Goal: Task Accomplishment & Management: Manage account settings

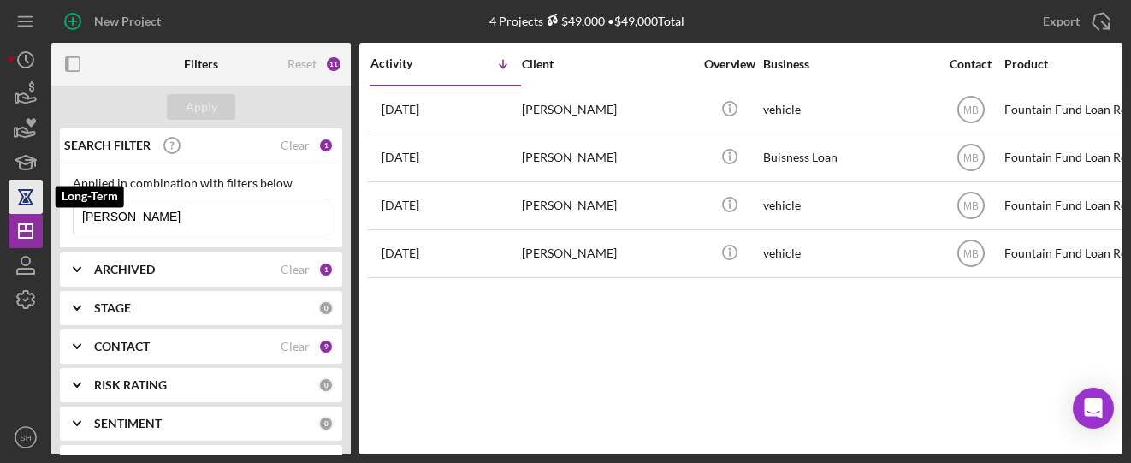
drag, startPoint x: 135, startPoint y: 216, endPoint x: 26, endPoint y: 204, distance: 110.1
click at [26, 204] on div "New Project 4 Projects $49,000 • $49,000 Total Phillips Export Icon/Export Filt…" at bounding box center [566, 227] width 1114 height 454
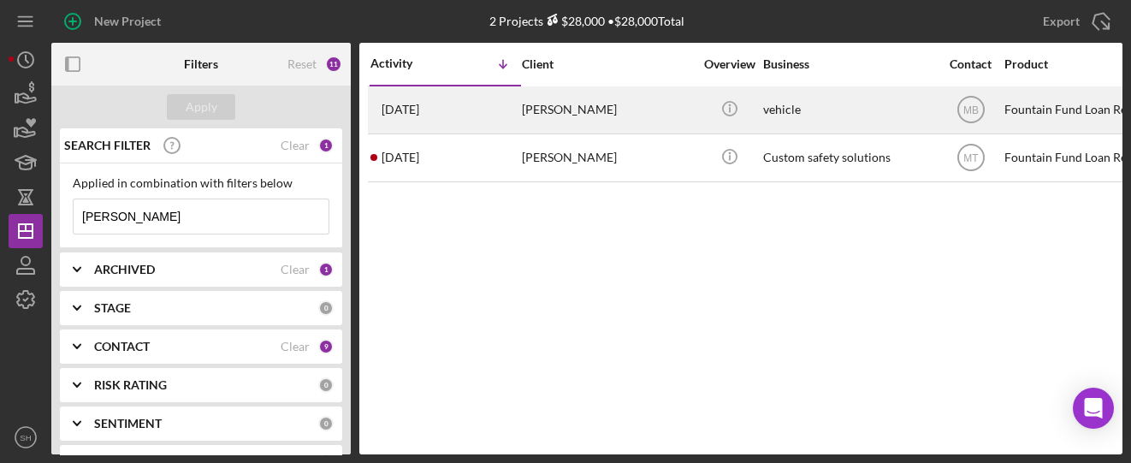
type input "Sharpe"
click at [532, 96] on div "[PERSON_NAME]" at bounding box center [607, 109] width 171 height 45
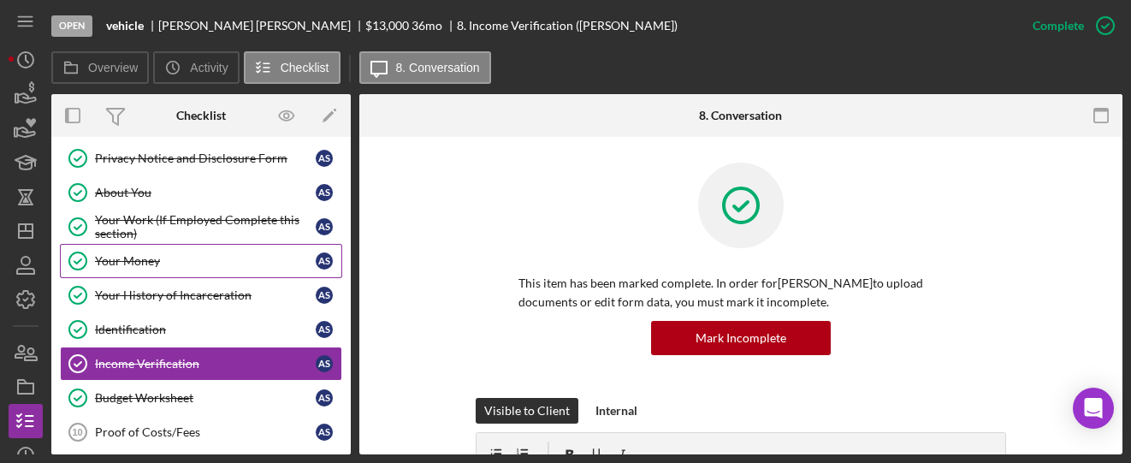
scroll to position [79, 0]
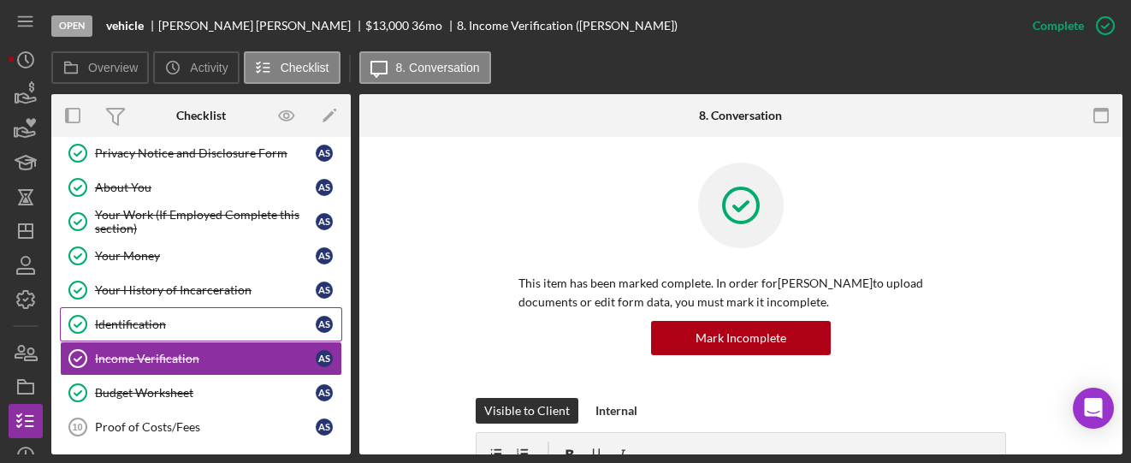
click at [130, 317] on div "Identification" at bounding box center [205, 324] width 221 height 14
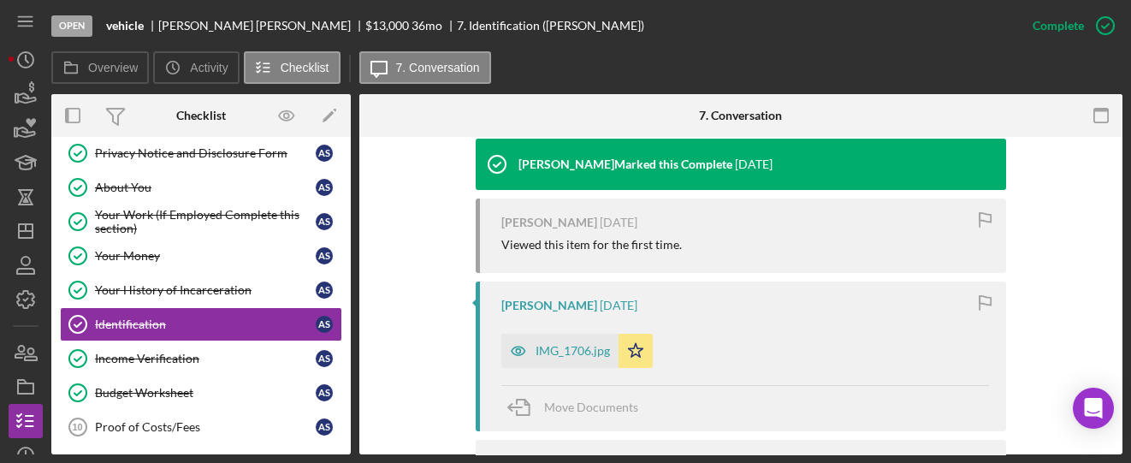
scroll to position [570, 0]
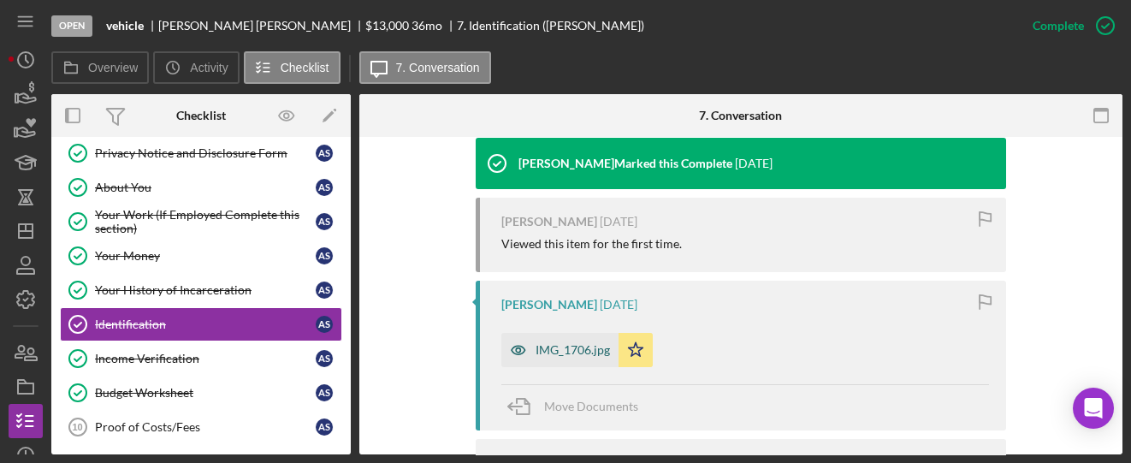
click at [578, 352] on div "IMG_1706.jpg" at bounding box center [572, 350] width 74 height 14
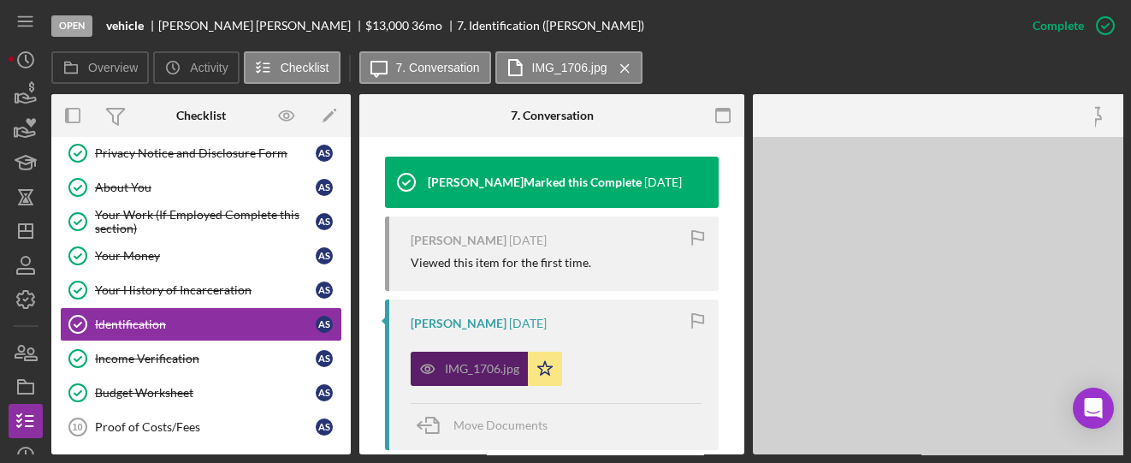
scroll to position [589, 0]
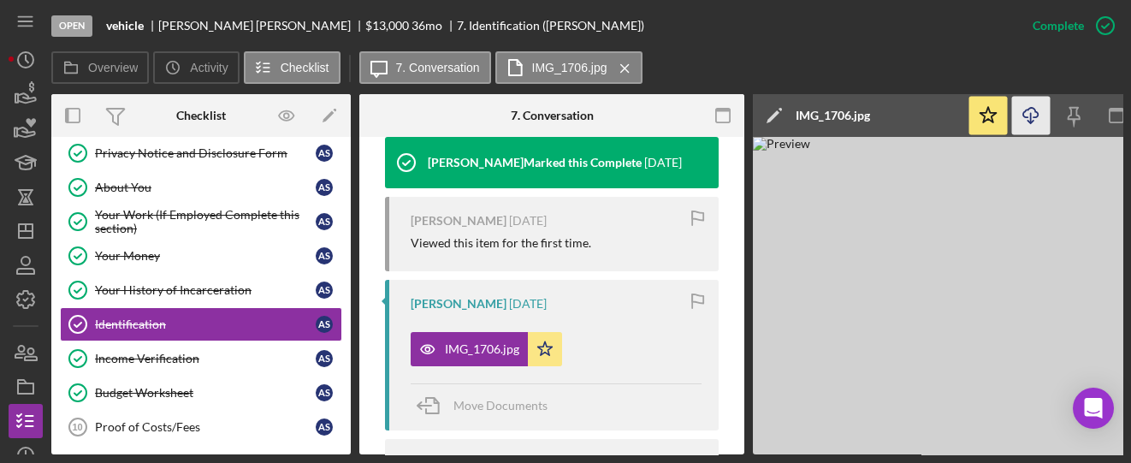
click at [1022, 110] on icon "Icon/Download" at bounding box center [1031, 116] width 38 height 38
click at [145, 181] on div "About You" at bounding box center [205, 187] width 221 height 14
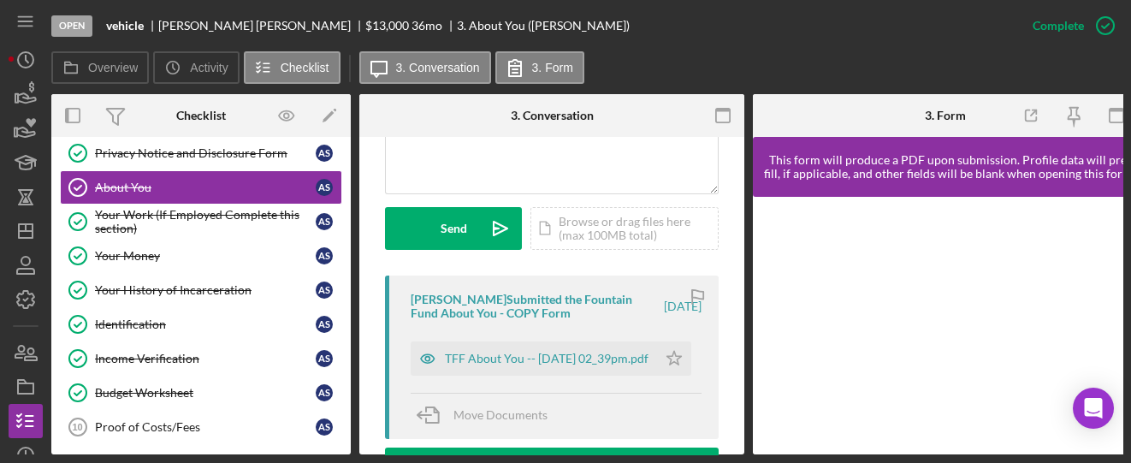
scroll to position [456, 0]
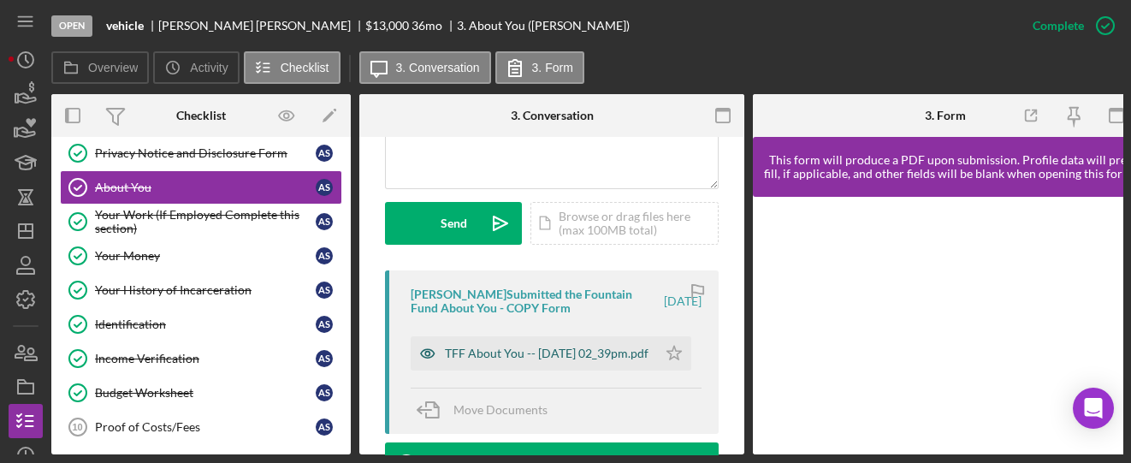
click at [521, 349] on div "TFF About You -- [DATE] 02_39pm.pdf" at bounding box center [547, 353] width 204 height 14
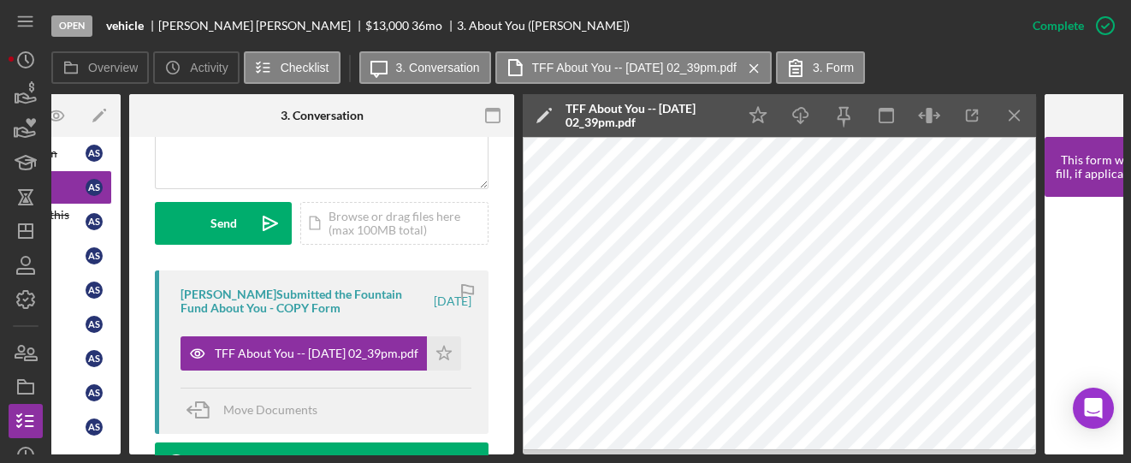
scroll to position [0, 251]
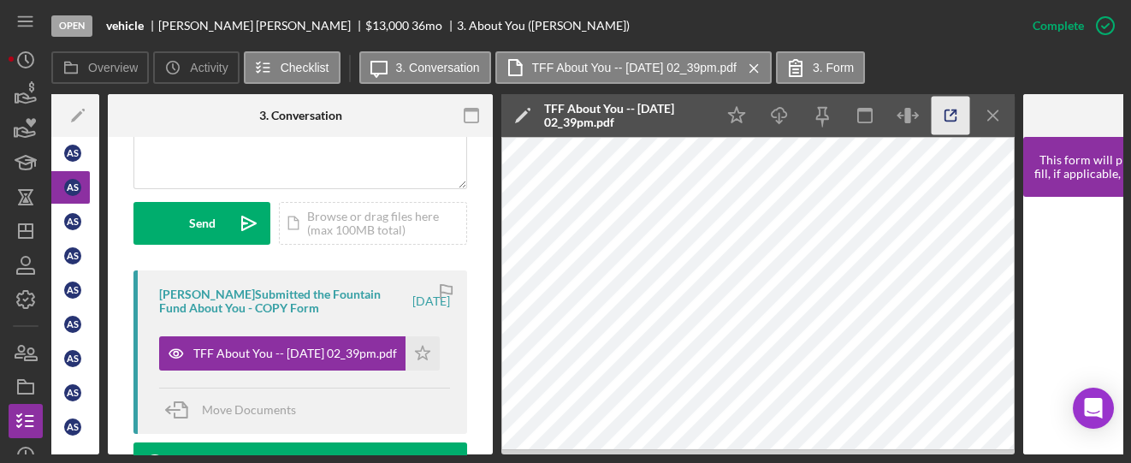
click at [942, 121] on icon "button" at bounding box center [950, 116] width 38 height 38
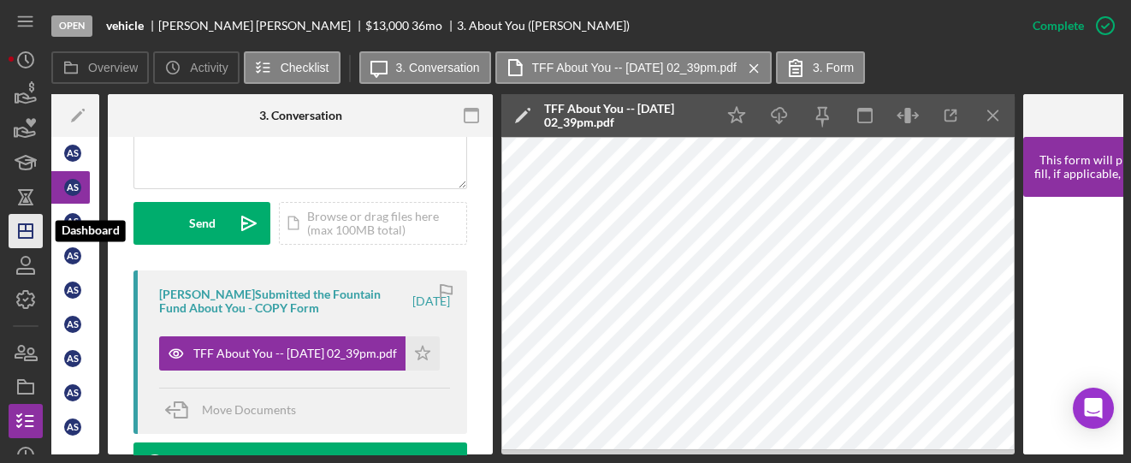
click at [15, 229] on icon "Icon/Dashboard" at bounding box center [25, 231] width 43 height 43
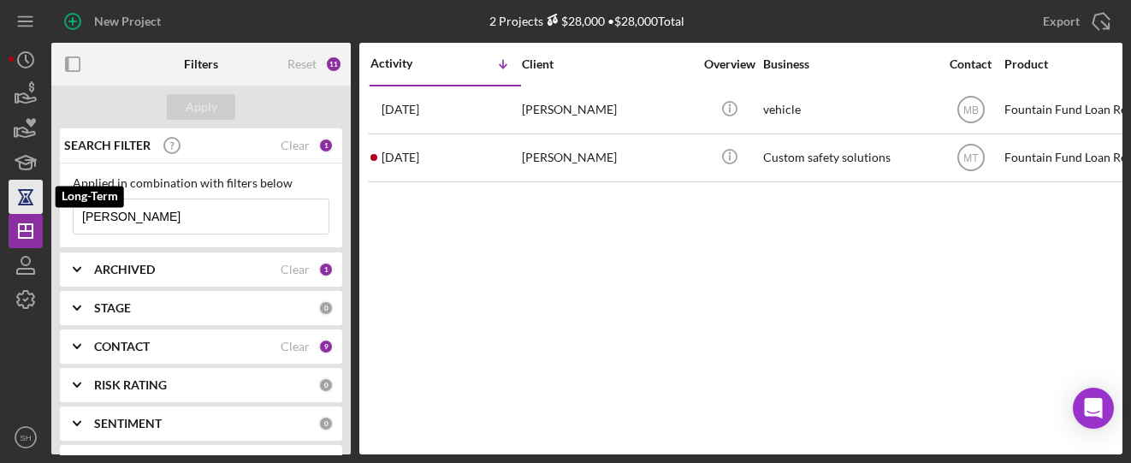
drag, startPoint x: 123, startPoint y: 216, endPoint x: 32, endPoint y: 203, distance: 92.4
click at [32, 203] on div "New Project 2 Projects $28,000 • $28,000 Total Sharpe Export Icon/Export Filter…" at bounding box center [566, 227] width 1114 height 454
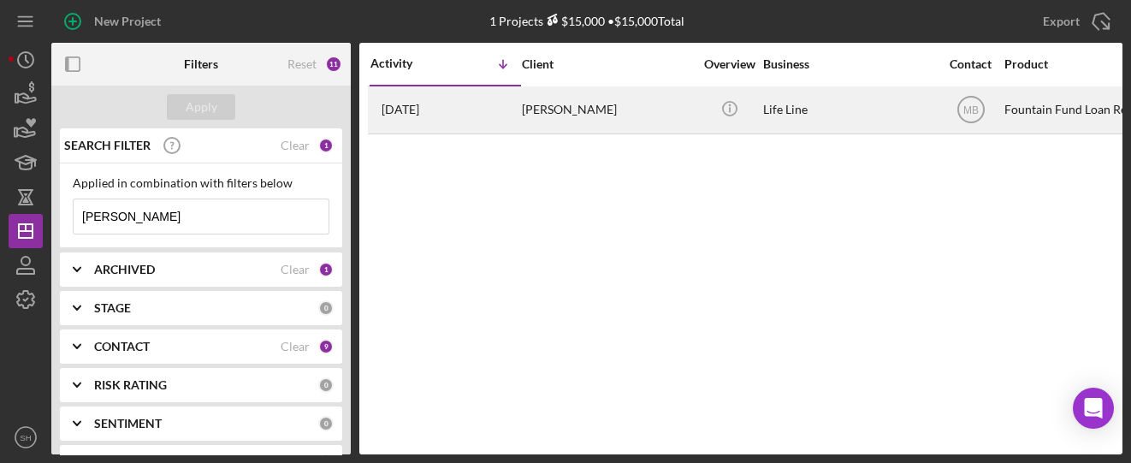
type input "Chinea"
click at [519, 118] on div "2 months ago Juan Chinea" at bounding box center [445, 109] width 150 height 45
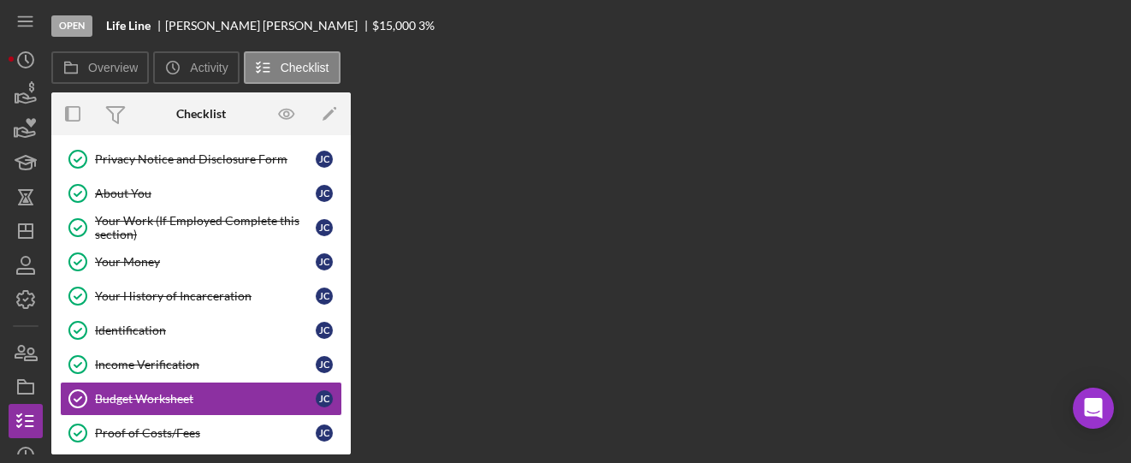
scroll to position [77, 0]
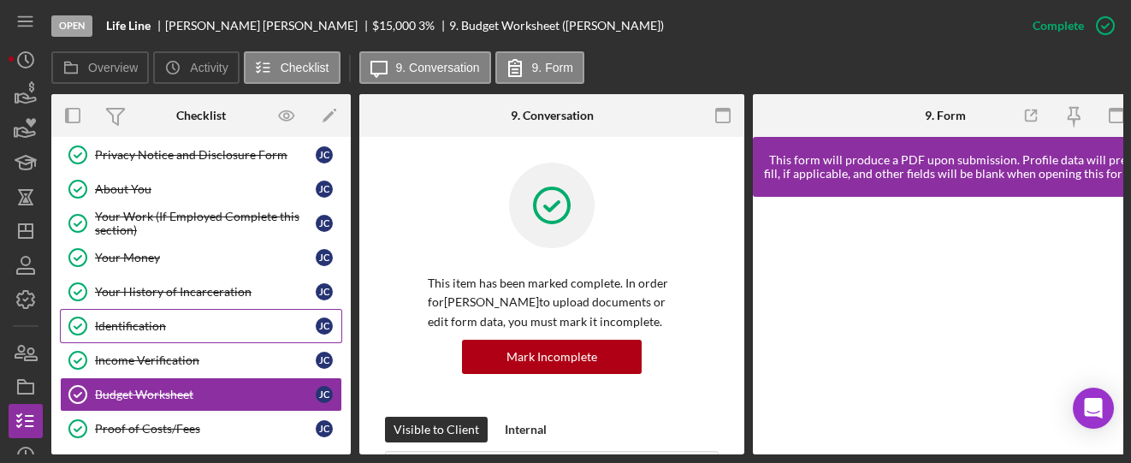
click at [151, 319] on div "Identification" at bounding box center [205, 326] width 221 height 14
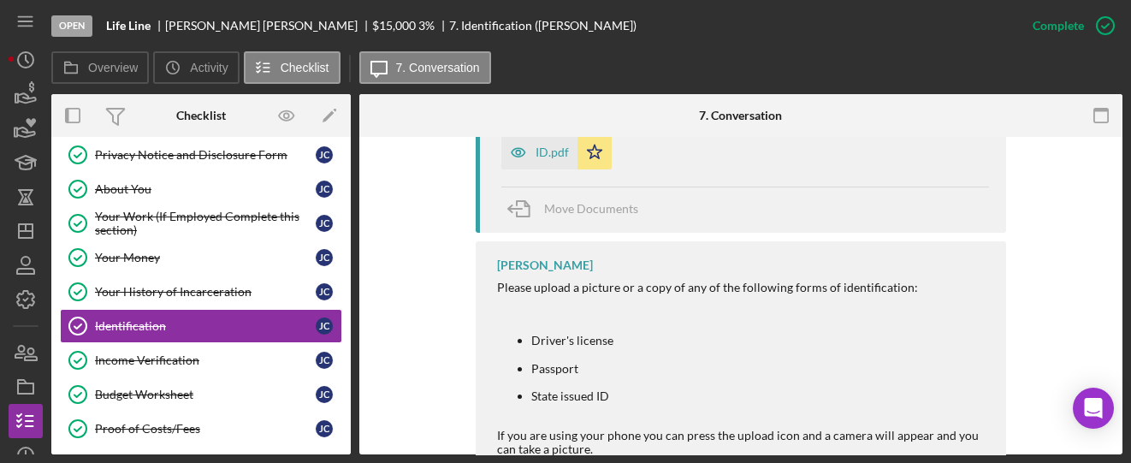
scroll to position [570, 0]
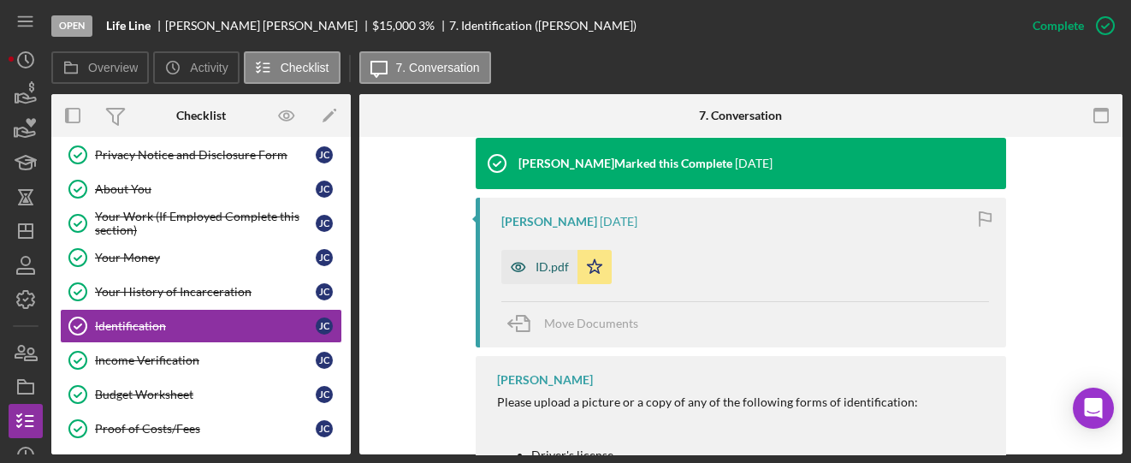
click at [527, 265] on icon "button" at bounding box center [518, 267] width 34 height 34
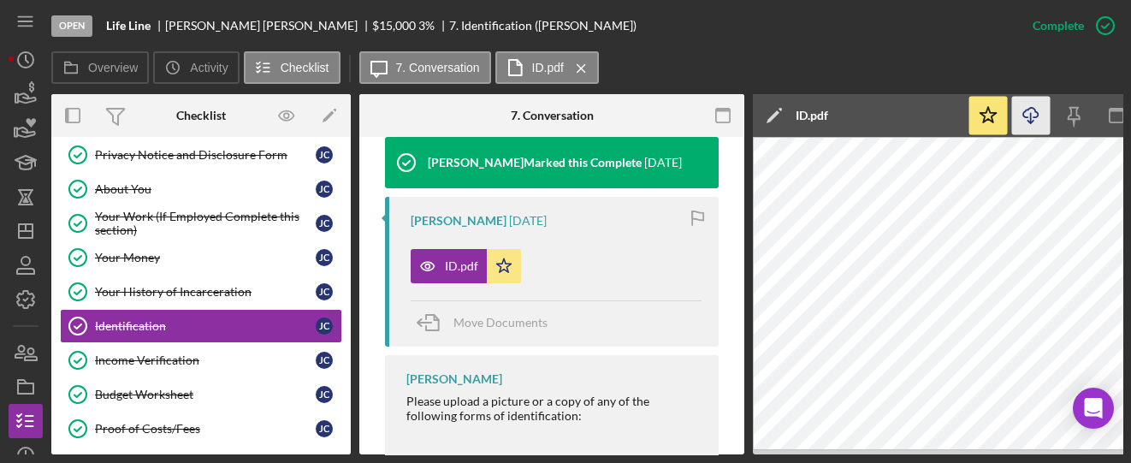
click at [1034, 120] on icon "Icon/Download" at bounding box center [1031, 116] width 38 height 38
click at [133, 200] on link "About You About You J C" at bounding box center [201, 189] width 282 height 34
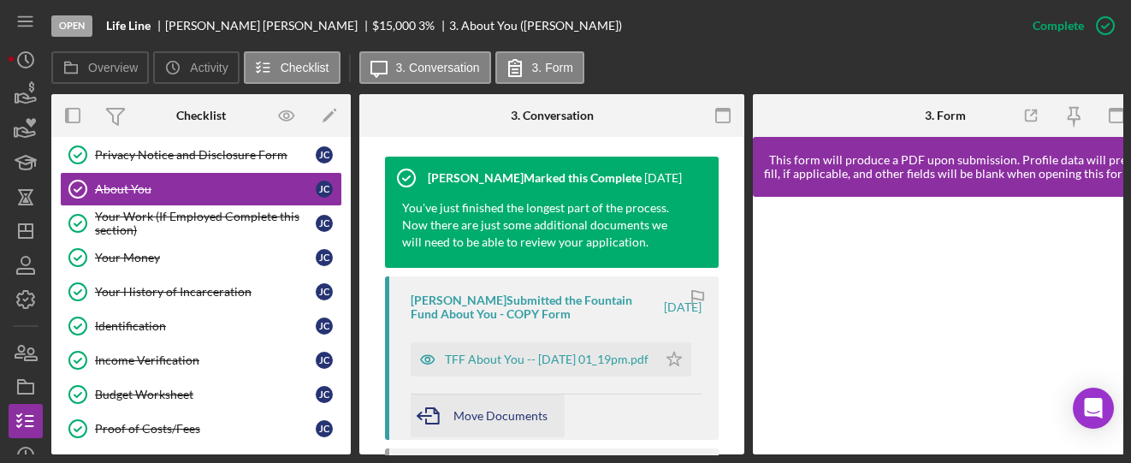
scroll to position [684, 0]
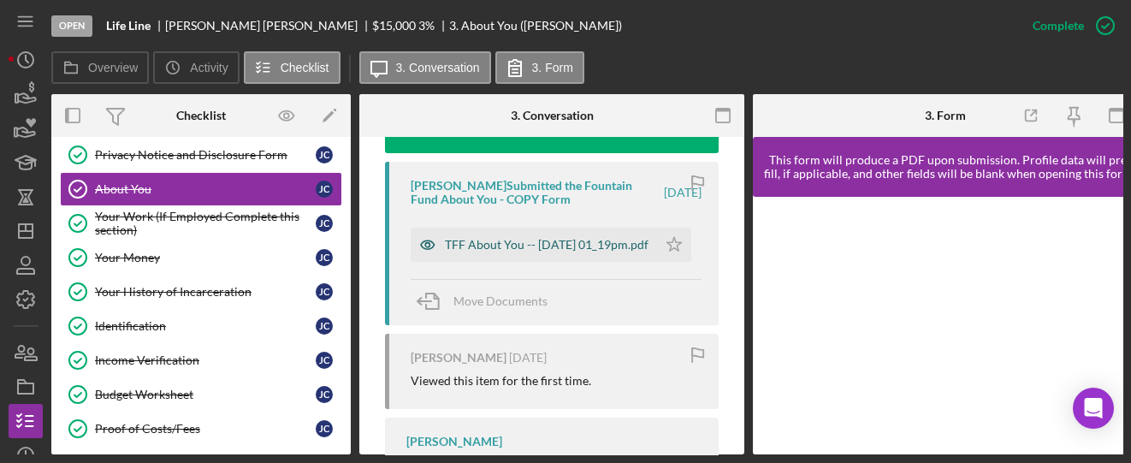
click at [521, 250] on div "TFF About You -- 2025-07-30 01_19pm.pdf" at bounding box center [547, 245] width 204 height 14
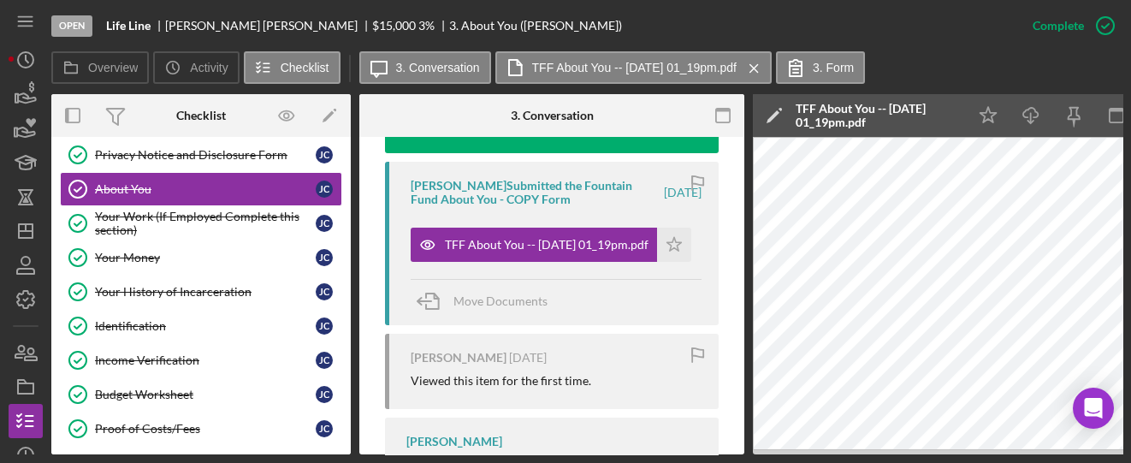
drag, startPoint x: 664, startPoint y: 454, endPoint x: 716, endPoint y: 458, distance: 52.3
click at [716, 458] on div "Open Life Line Juan Chinea $15,000 $15,000 3 % 3. About You (Juan C.) Complete …" at bounding box center [565, 231] width 1131 height 463
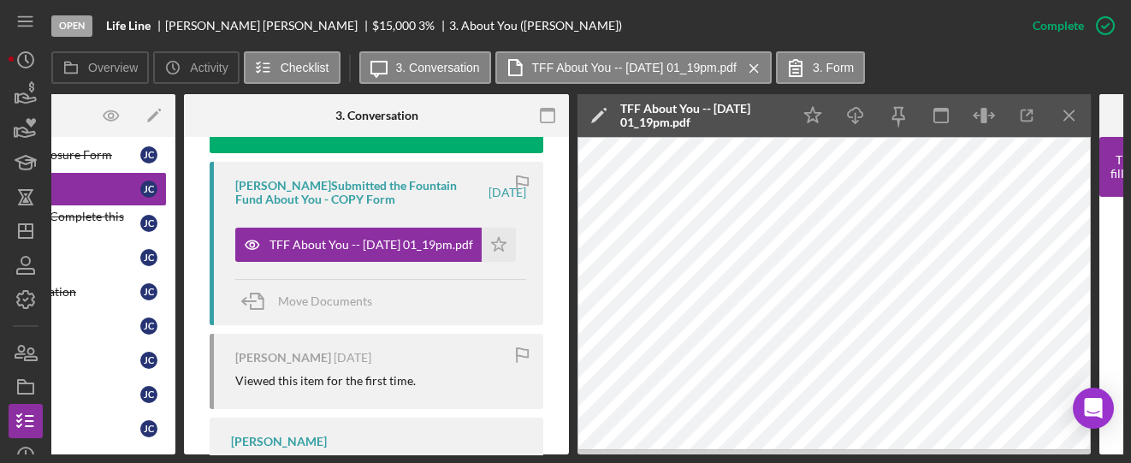
scroll to position [0, 186]
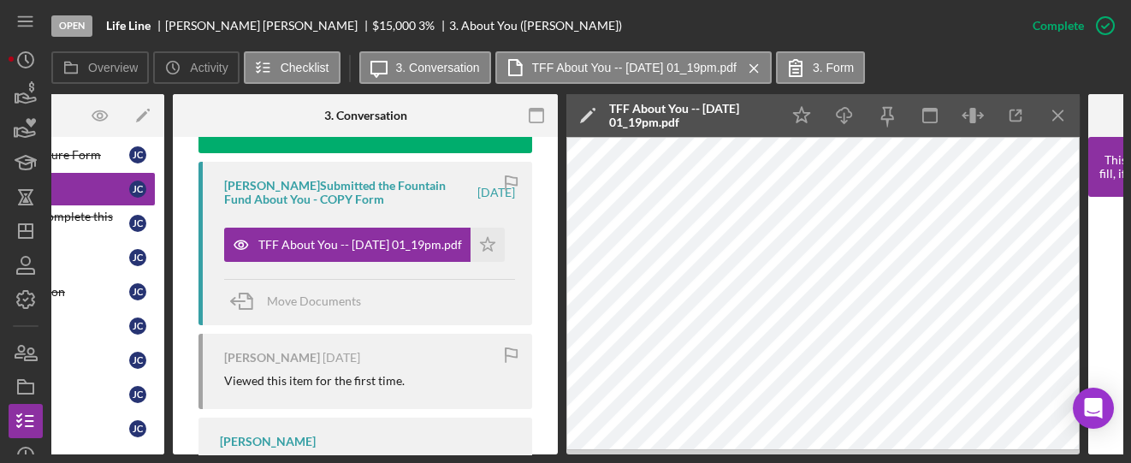
drag, startPoint x: 535, startPoint y: 454, endPoint x: 416, endPoint y: 447, distance: 119.9
click at [417, 447] on div "Open Life Line Juan Chinea $15,000 $15,000 3 % 3. About You (Juan C.) Complete …" at bounding box center [565, 231] width 1131 height 463
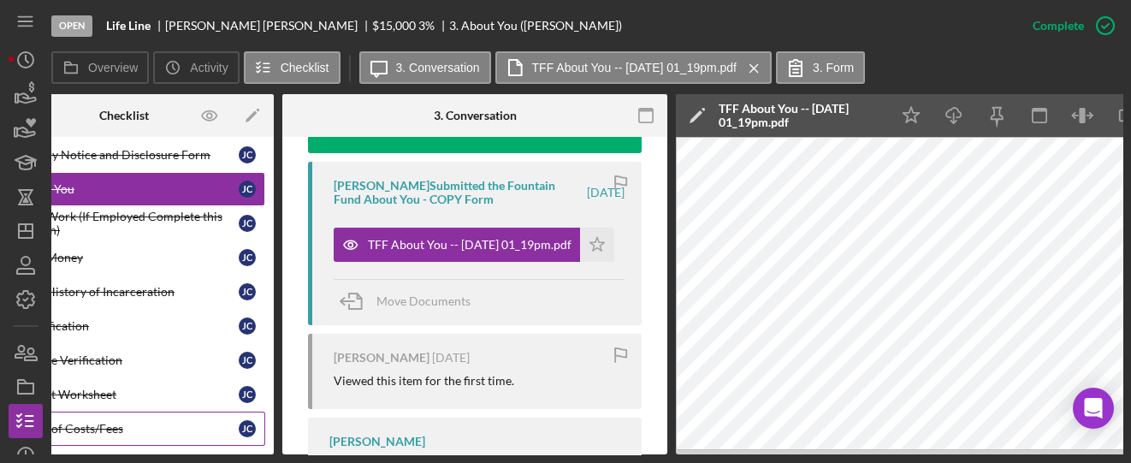
scroll to position [0, 47]
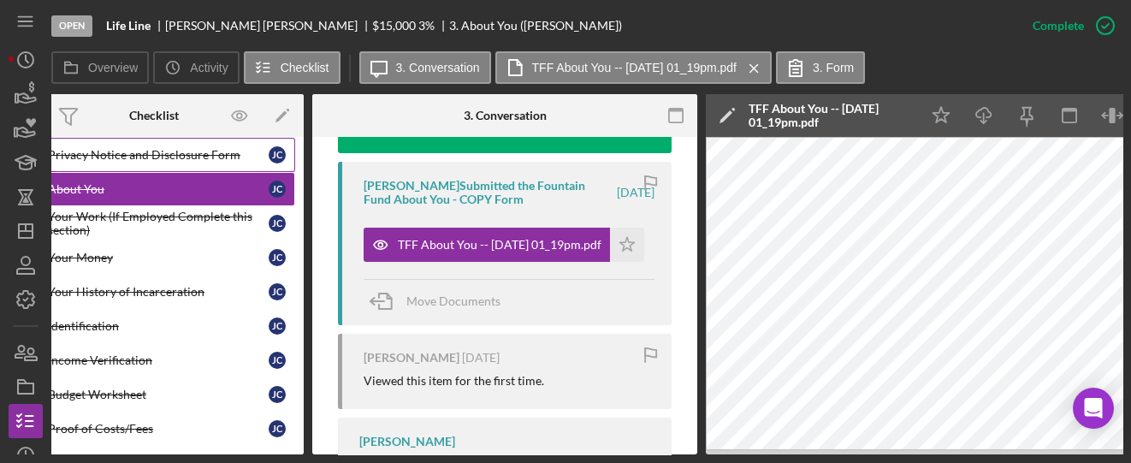
click at [133, 150] on div "Privacy Notice and Disclosure Form" at bounding box center [158, 155] width 221 height 14
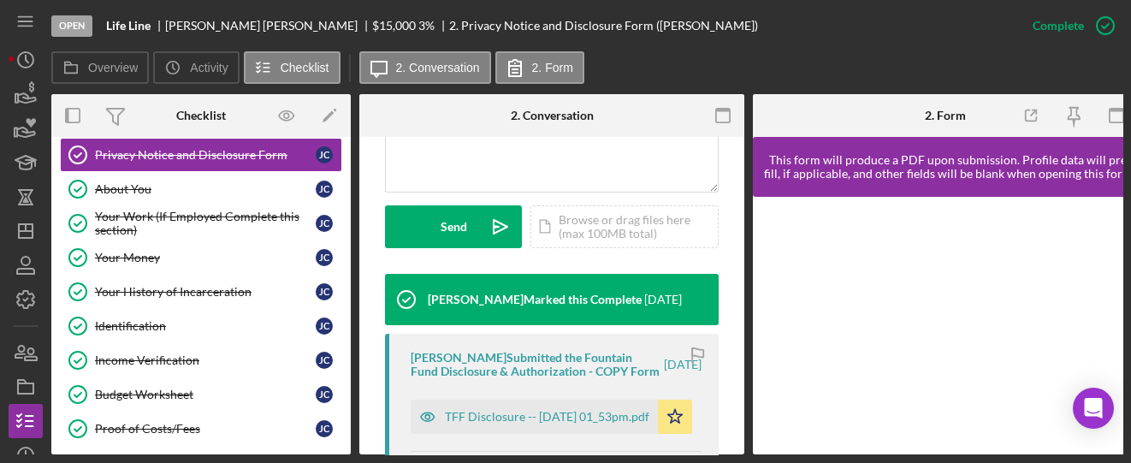
scroll to position [570, 0]
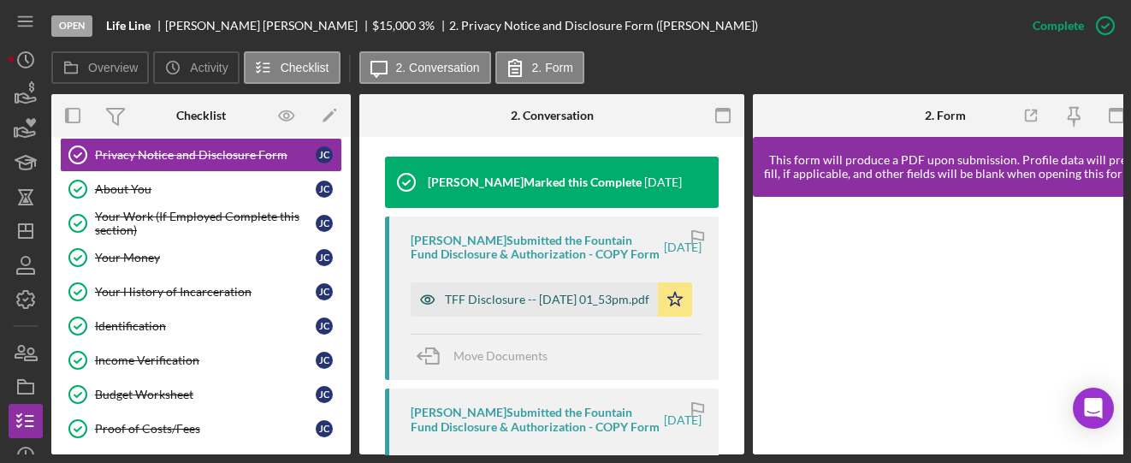
click at [532, 306] on div "TFF Disclosure -- 2025-07-23 01_53pm.pdf" at bounding box center [547, 300] width 204 height 14
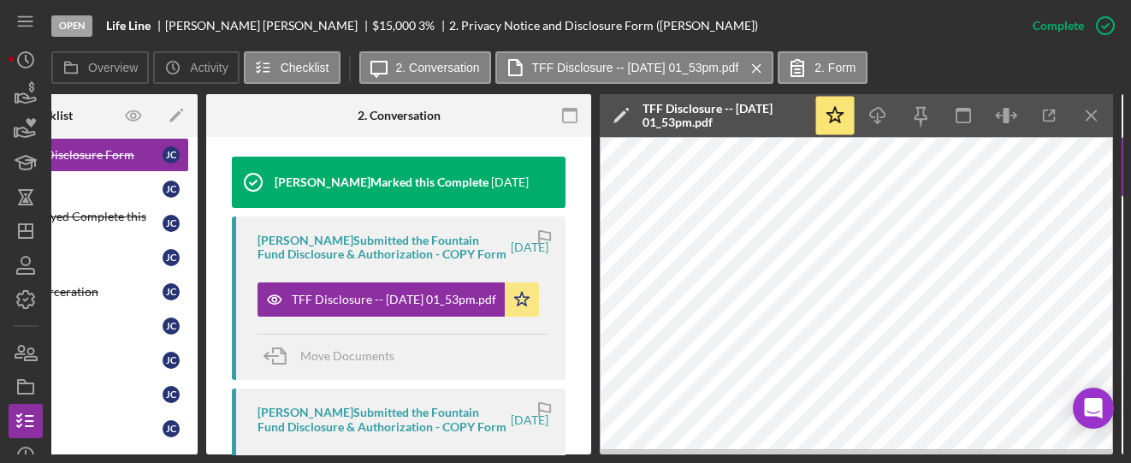
scroll to position [0, 192]
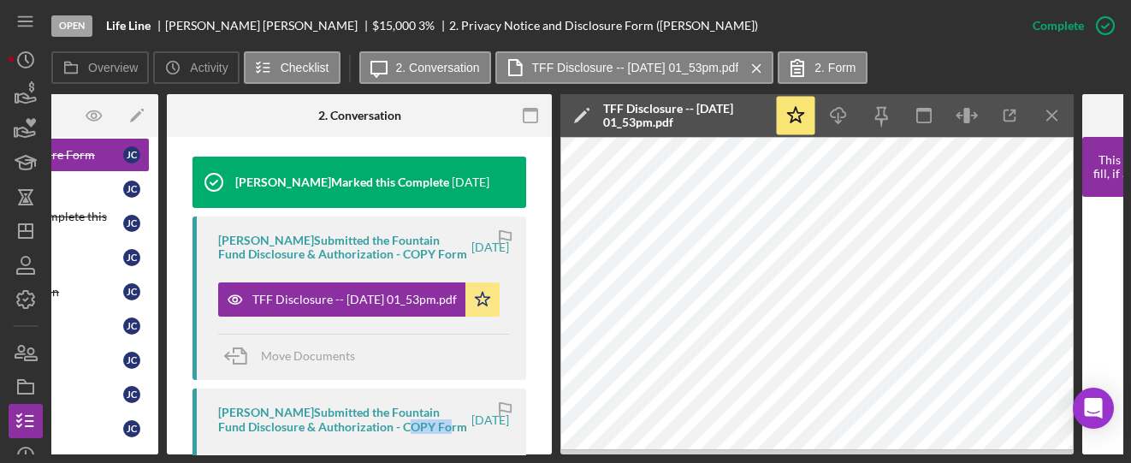
drag, startPoint x: 254, startPoint y: 456, endPoint x: 161, endPoint y: 446, distance: 93.8
click at [162, 446] on div "Open Life Line Juan Chinea $15,000 $15,000 3 % 2. Privacy Notice and Disclosure…" at bounding box center [565, 231] width 1131 height 463
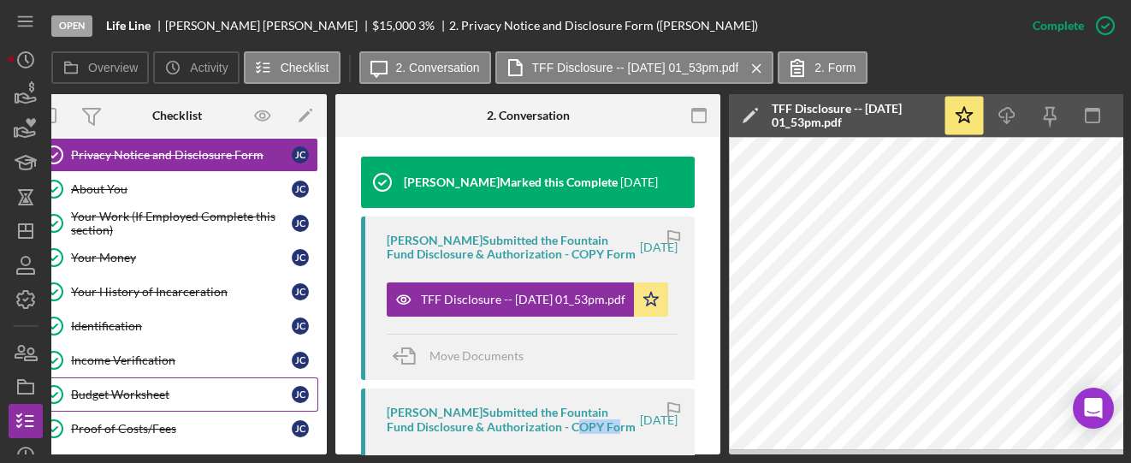
scroll to position [0, 0]
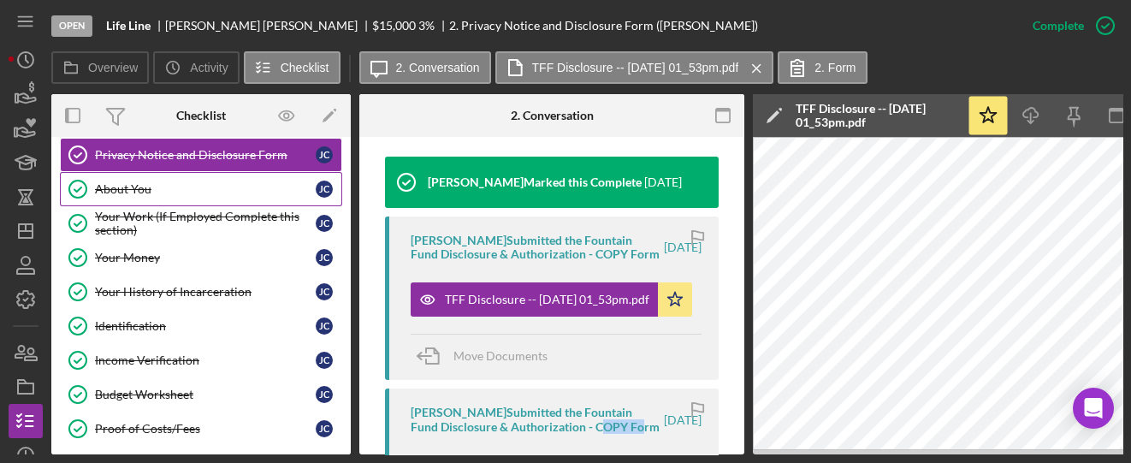
click at [122, 192] on div "About You" at bounding box center [205, 189] width 221 height 14
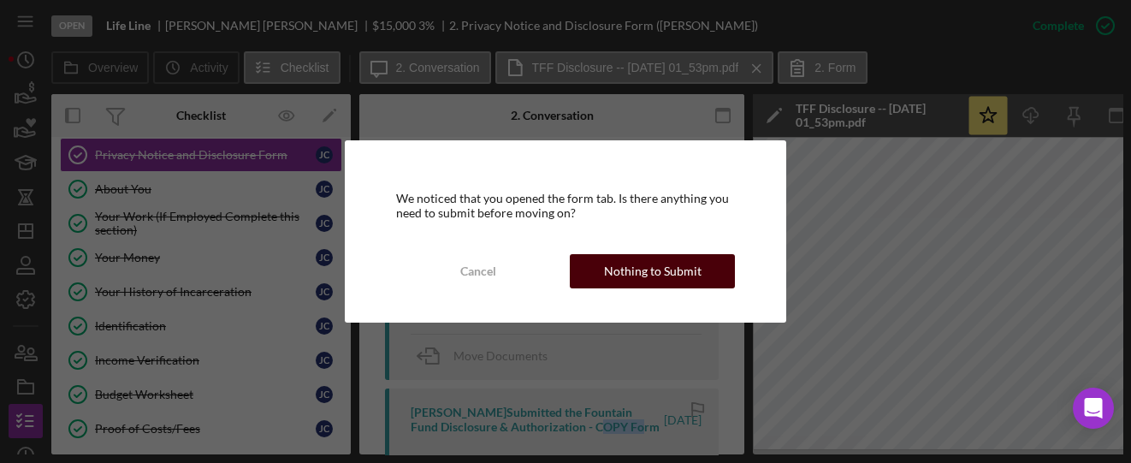
click at [671, 273] on div "Nothing to Submit" at bounding box center [653, 271] width 98 height 34
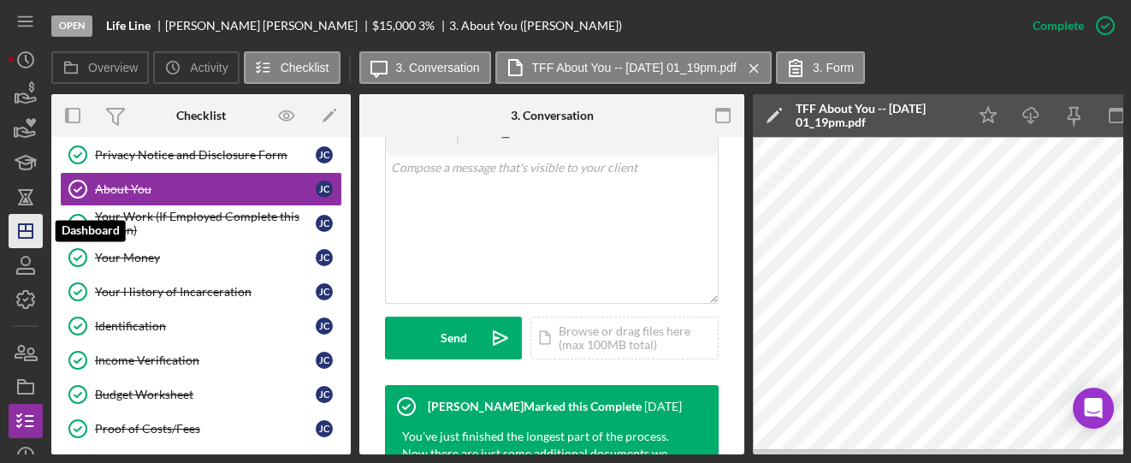
click at [19, 233] on polygon "button" at bounding box center [26, 231] width 14 height 14
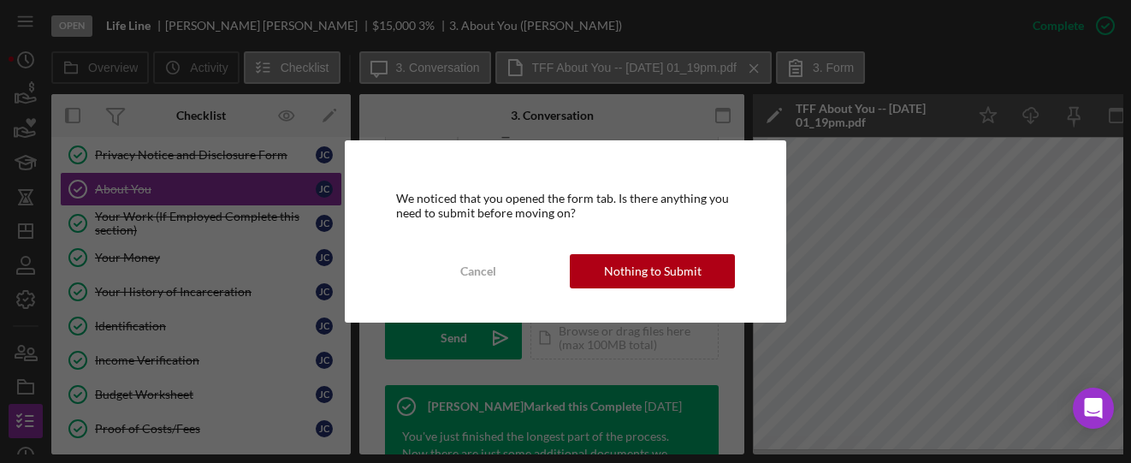
click at [645, 288] on div "We noticed that you opened the form tab. Is there anything you need to submit b…" at bounding box center [566, 230] width 442 height 181
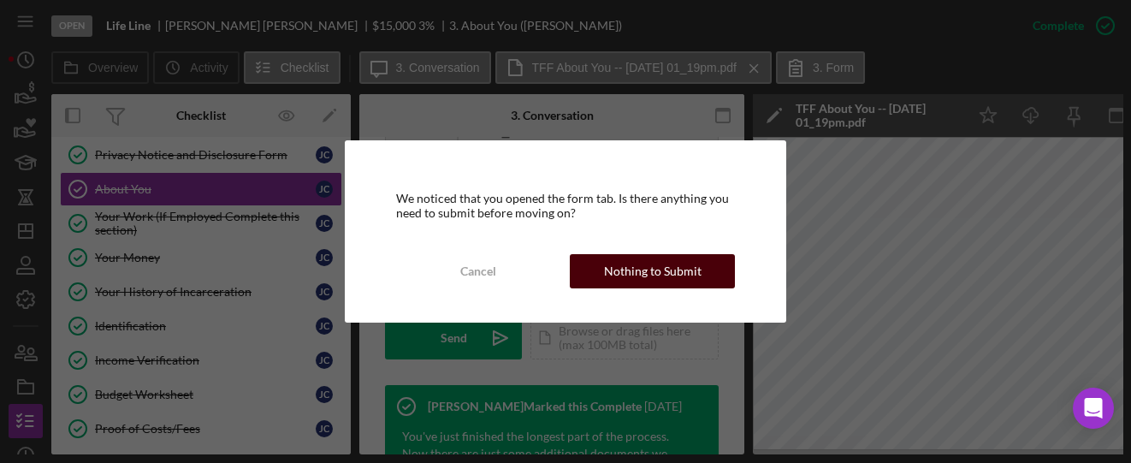
click at [641, 271] on div "Nothing to Submit" at bounding box center [653, 271] width 98 height 34
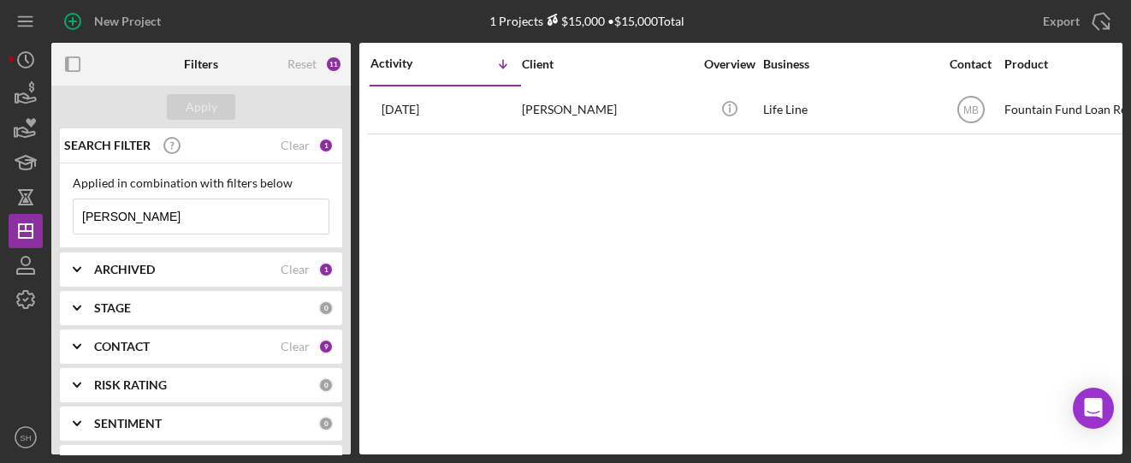
click at [156, 219] on input "Chinea" at bounding box center [201, 216] width 255 height 34
drag, startPoint x: 156, startPoint y: 220, endPoint x: 80, endPoint y: 207, distance: 76.4
click at [80, 207] on input "Chinea" at bounding box center [201, 216] width 255 height 34
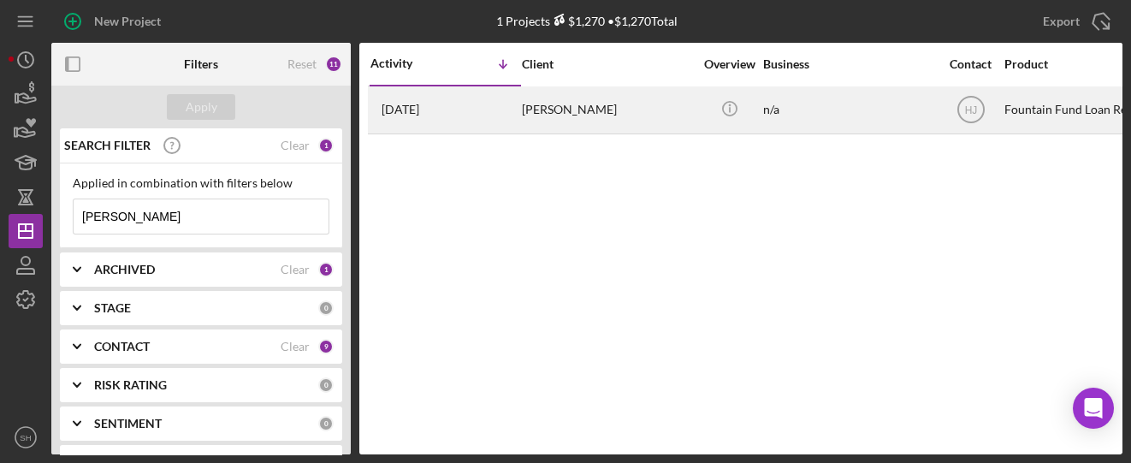
type input "mejia"
click at [566, 113] on div "Angel Mejia" at bounding box center [607, 109] width 171 height 45
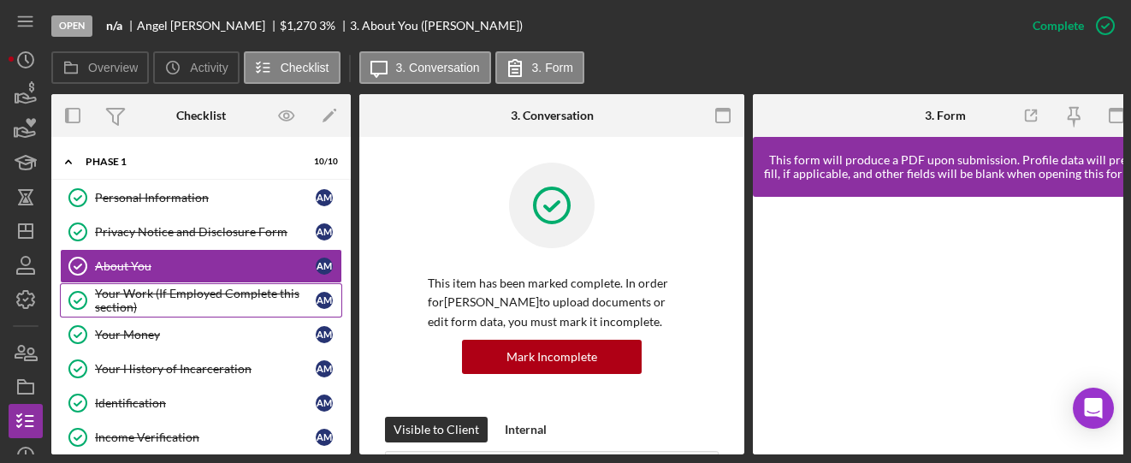
scroll to position [84, 0]
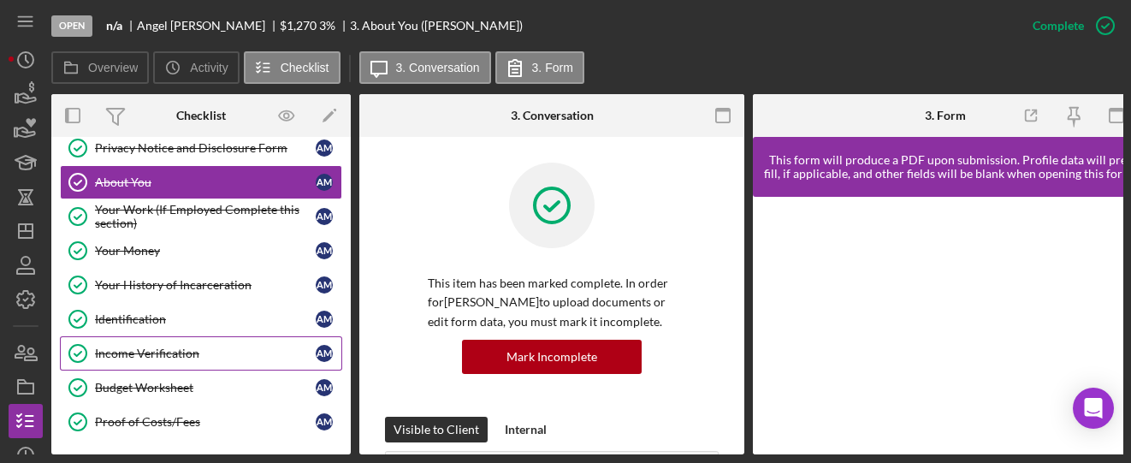
click at [126, 346] on div "Income Verification" at bounding box center [205, 353] width 221 height 14
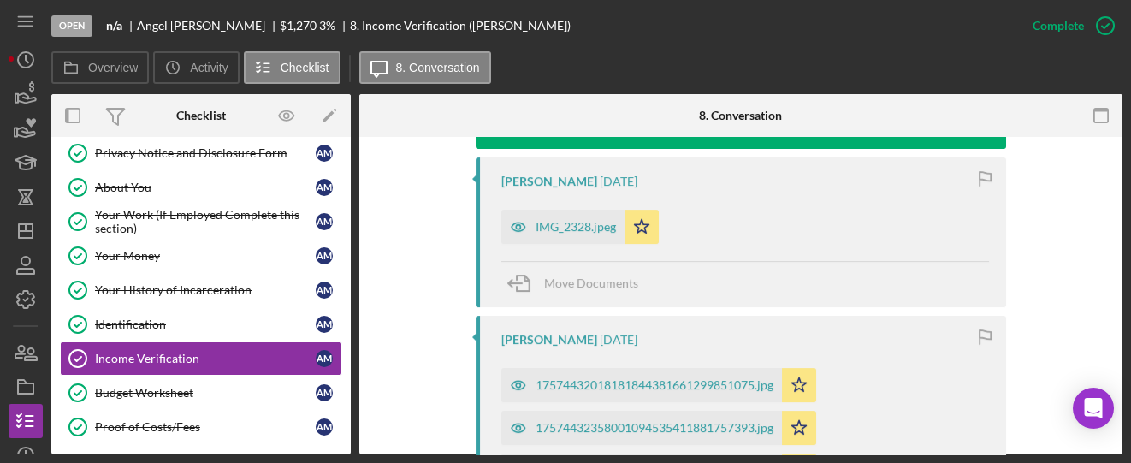
scroll to position [570, 0]
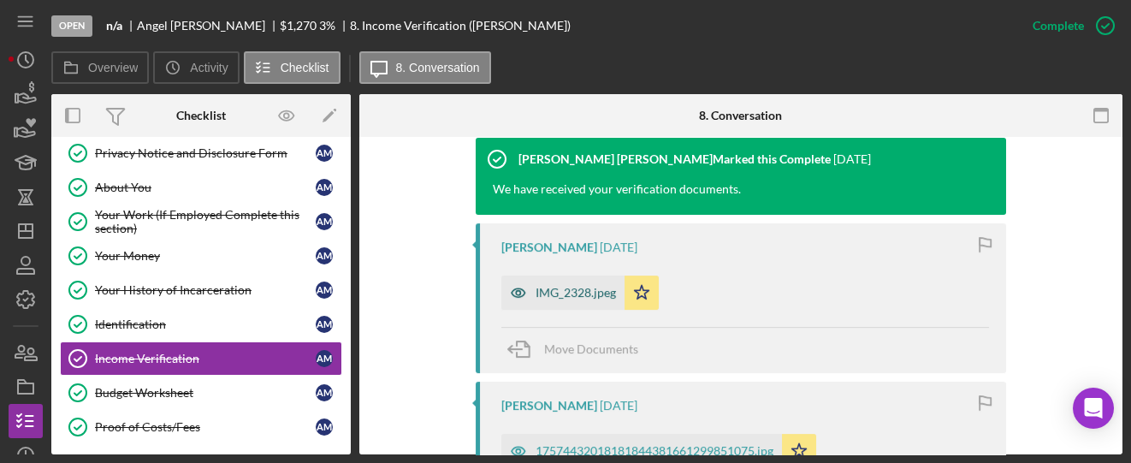
click at [543, 280] on div "IMG_2328.jpeg" at bounding box center [562, 292] width 123 height 34
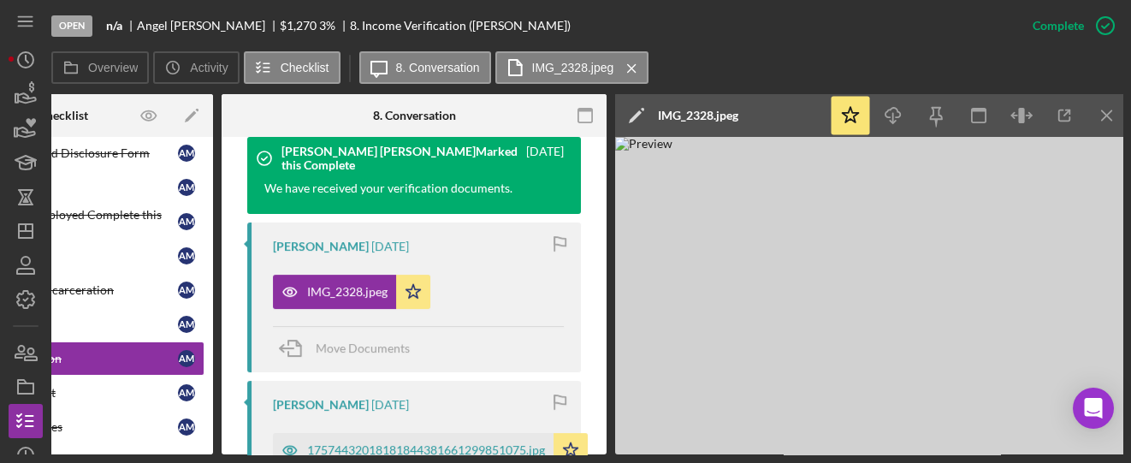
scroll to position [0, 143]
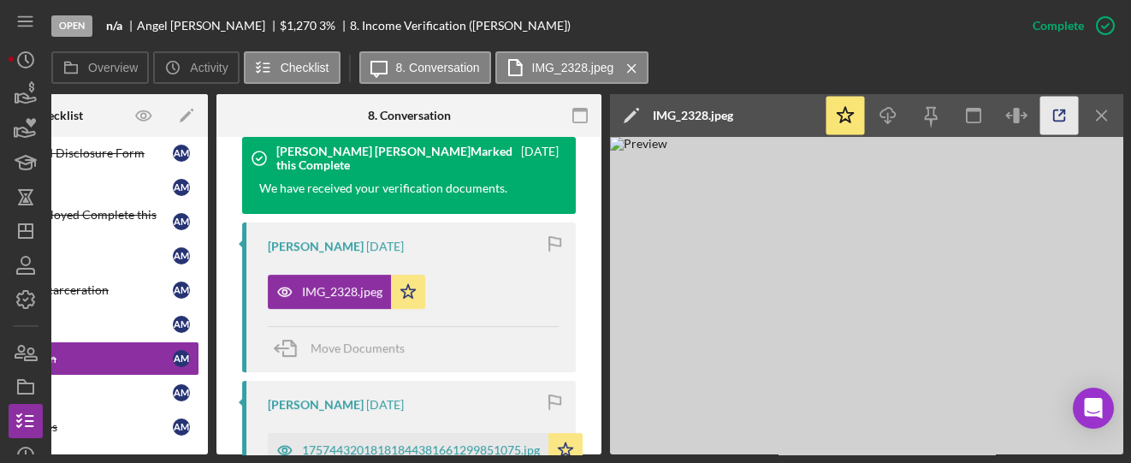
click at [1064, 117] on icon "button" at bounding box center [1059, 116] width 38 height 38
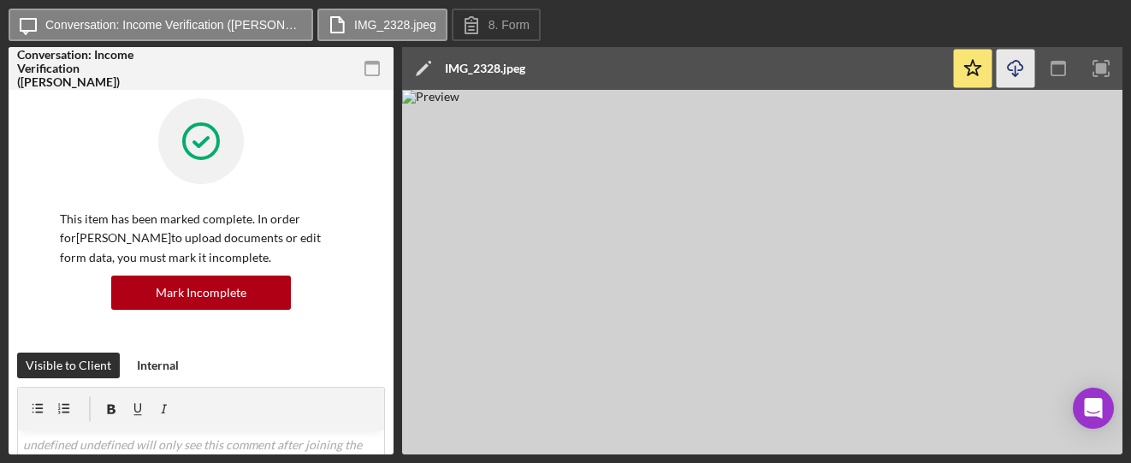
click at [1017, 73] on icon "Icon/Download" at bounding box center [1015, 69] width 38 height 38
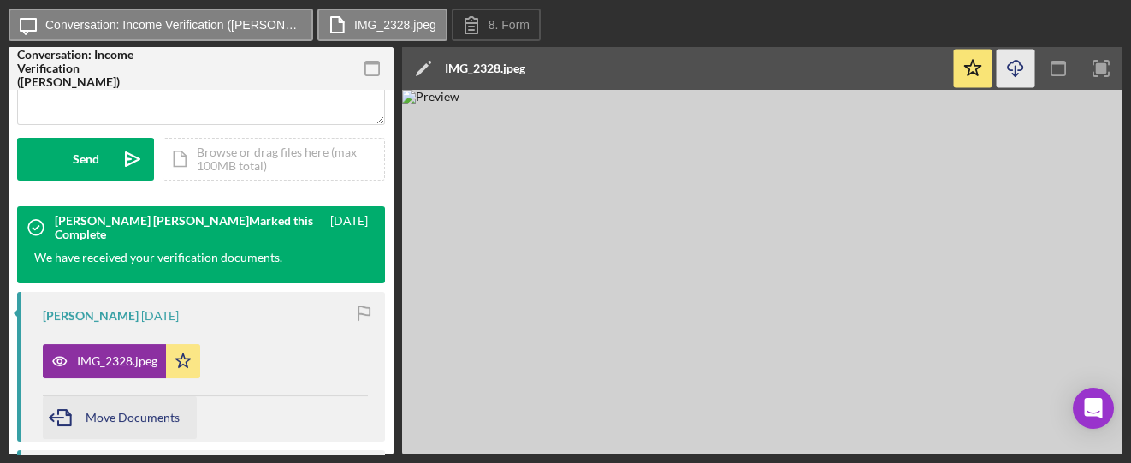
scroll to position [684, 0]
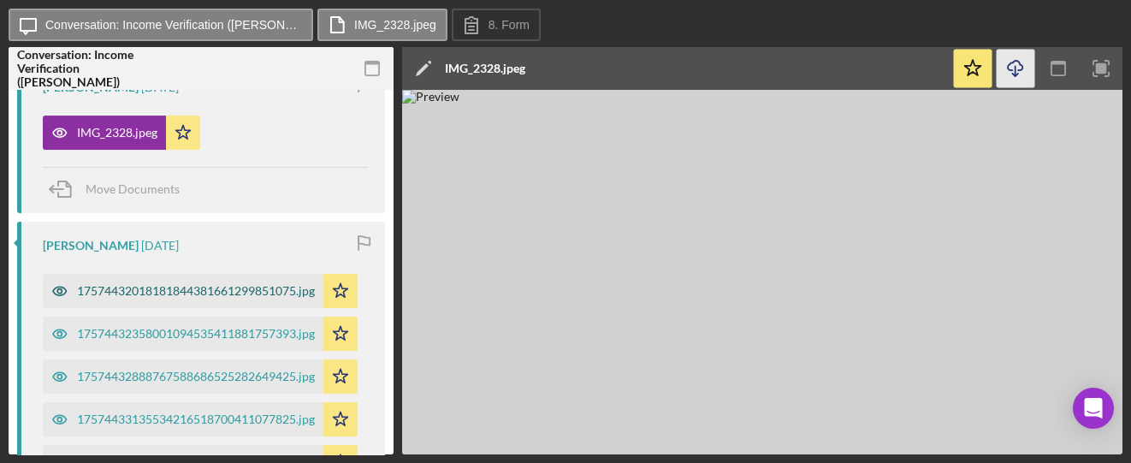
click at [171, 284] on div "17574432018181844381661299851075.jpg" at bounding box center [196, 291] width 238 height 14
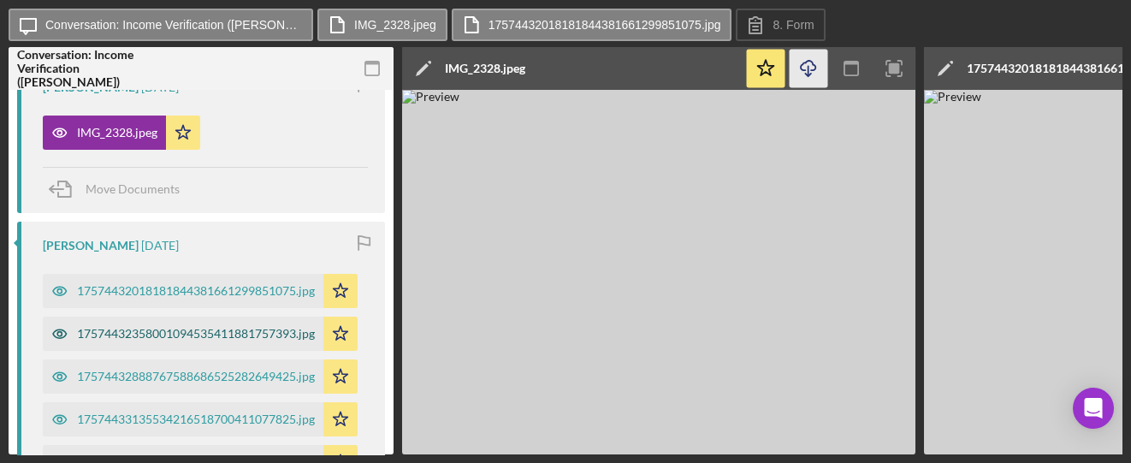
click at [192, 334] on div "17574432358001094535411881757393.jpg" at bounding box center [196, 334] width 238 height 14
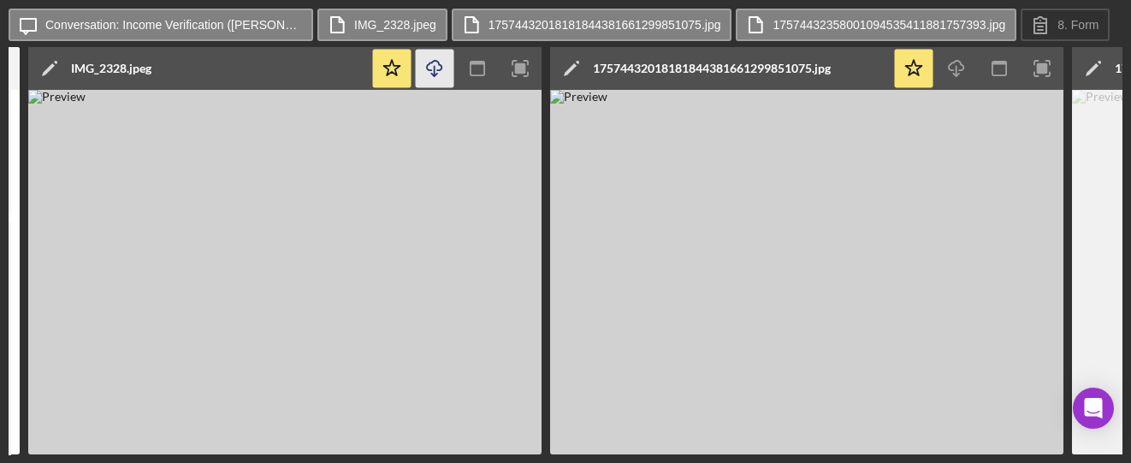
scroll to position [0, 414]
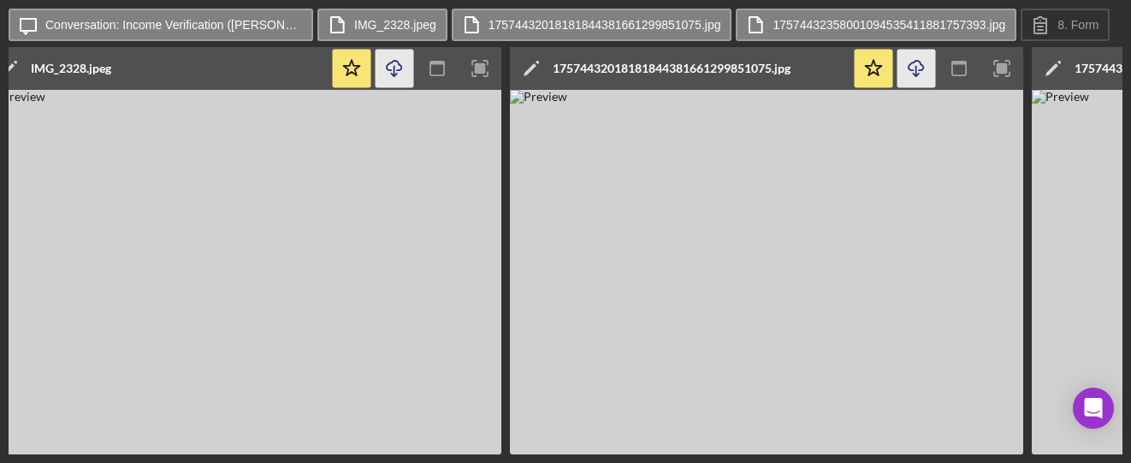
click at [910, 74] on icon "Icon/Download" at bounding box center [916, 69] width 38 height 38
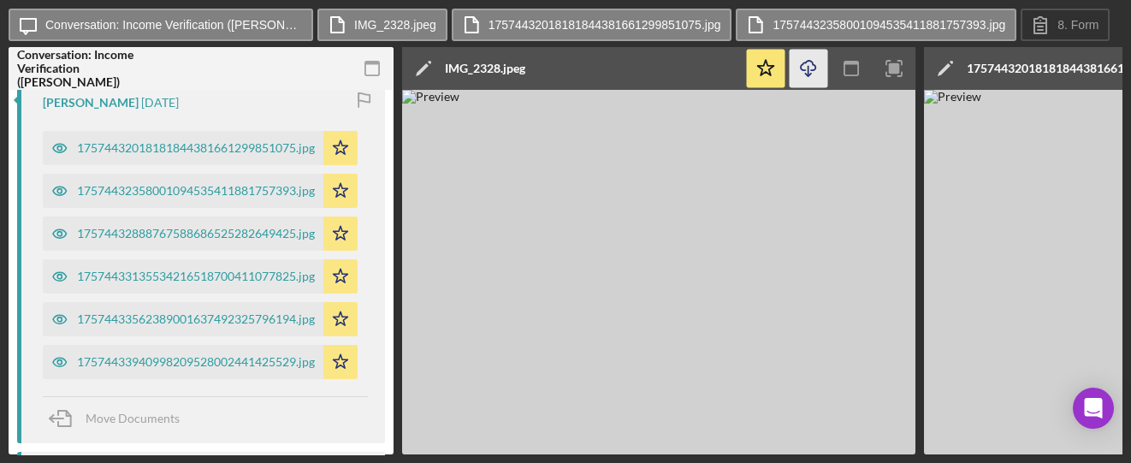
scroll to position [798, 0]
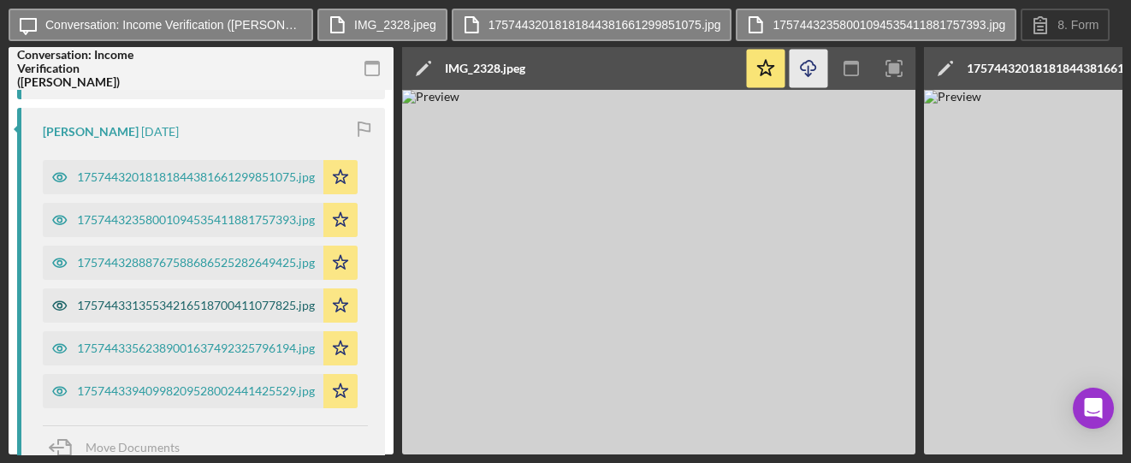
click at [186, 301] on div "17574433135534216518700411077825.jpg" at bounding box center [196, 306] width 238 height 14
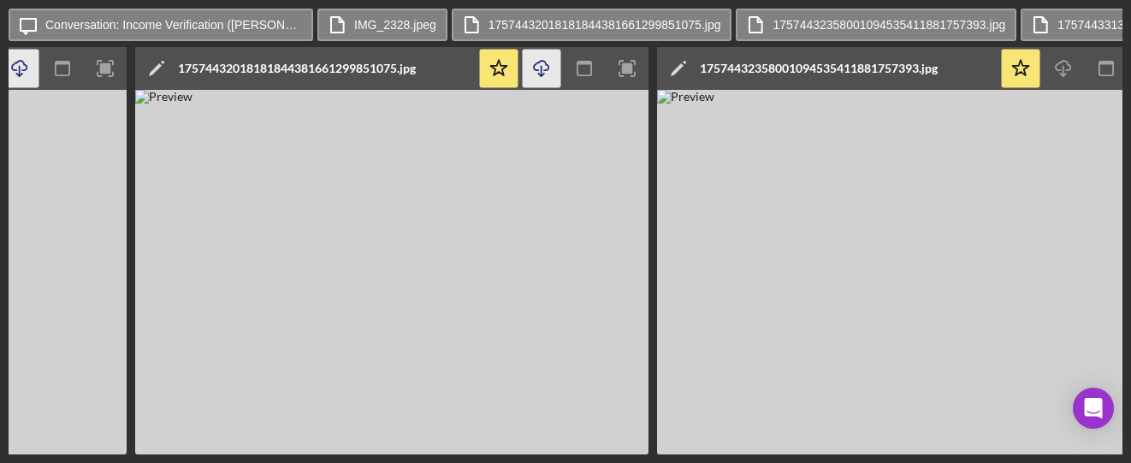
scroll to position [0, 790]
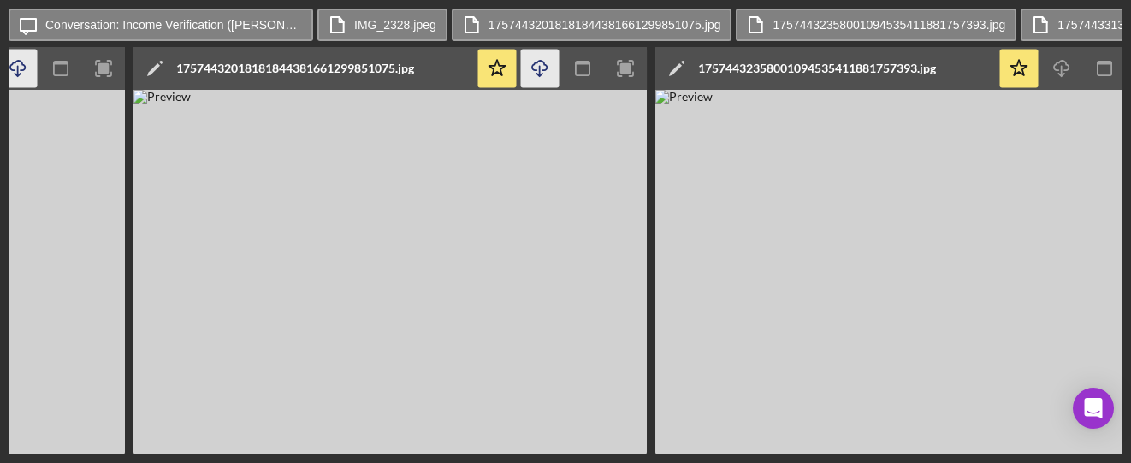
click at [932, 240] on img at bounding box center [911, 272] width 513 height 364
click at [1066, 56] on icon "Icon/Download" at bounding box center [1062, 69] width 38 height 38
drag, startPoint x: 934, startPoint y: 30, endPoint x: 392, endPoint y: 224, distance: 576.0
click at [392, 224] on img at bounding box center [389, 272] width 513 height 364
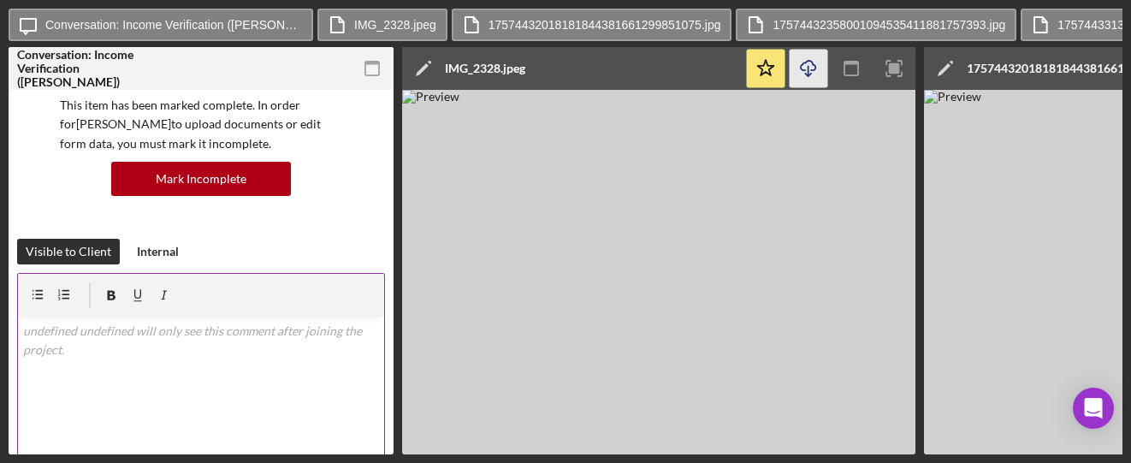
scroll to position [0, 0]
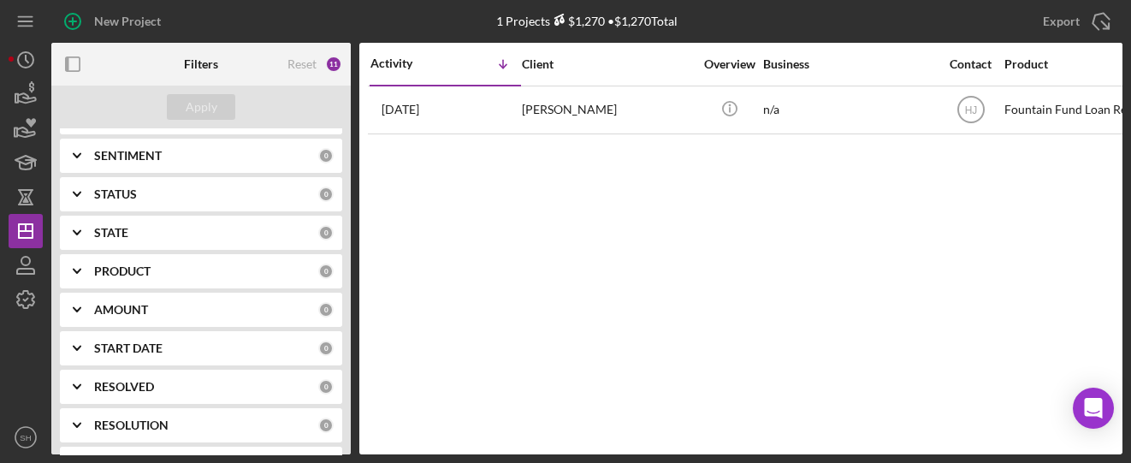
scroll to position [40, 0]
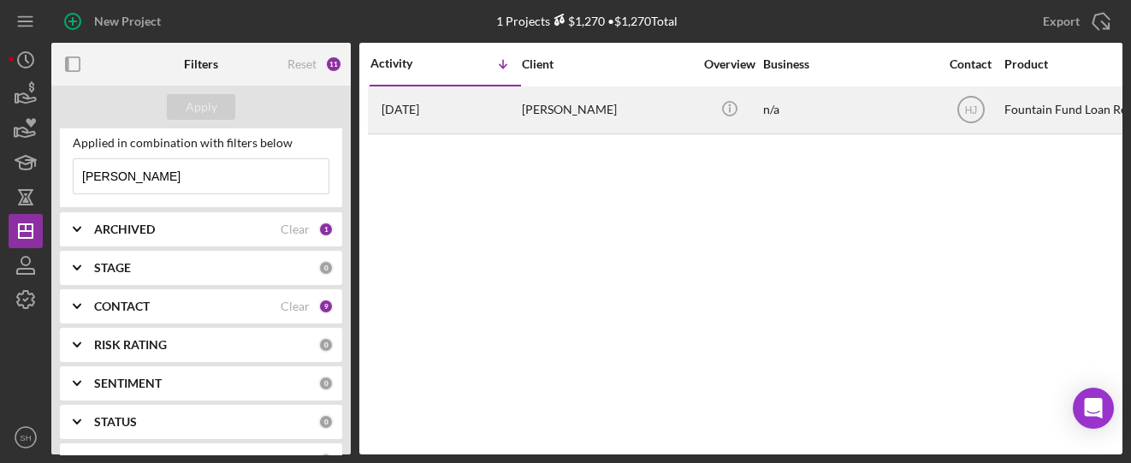
click at [589, 103] on div "[PERSON_NAME]" at bounding box center [607, 109] width 171 height 45
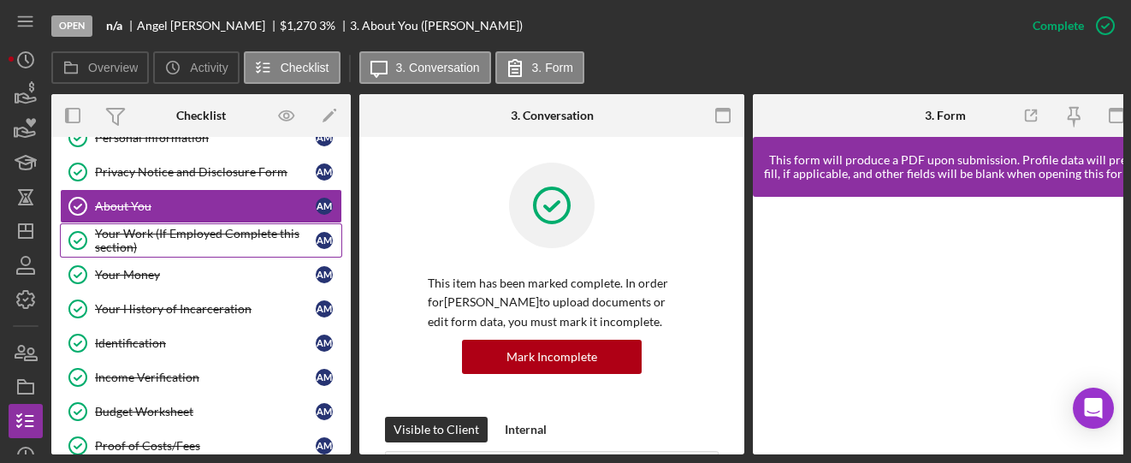
scroll to position [84, 0]
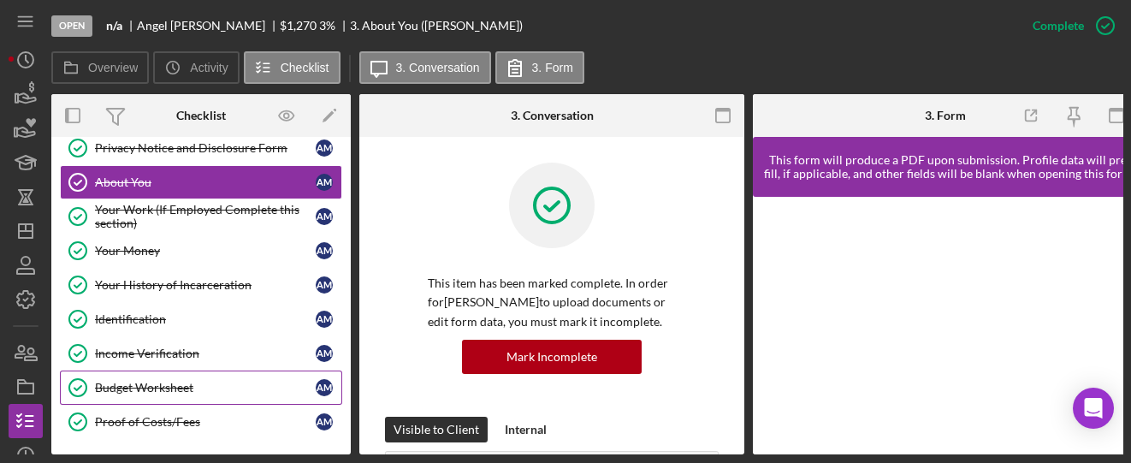
click at [147, 383] on div "Budget Worksheet" at bounding box center [205, 388] width 221 height 14
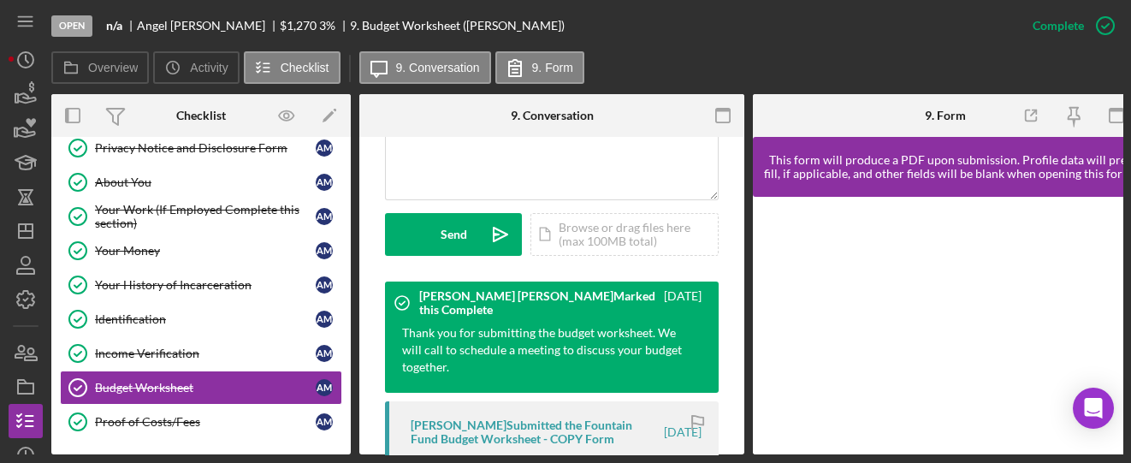
scroll to position [684, 0]
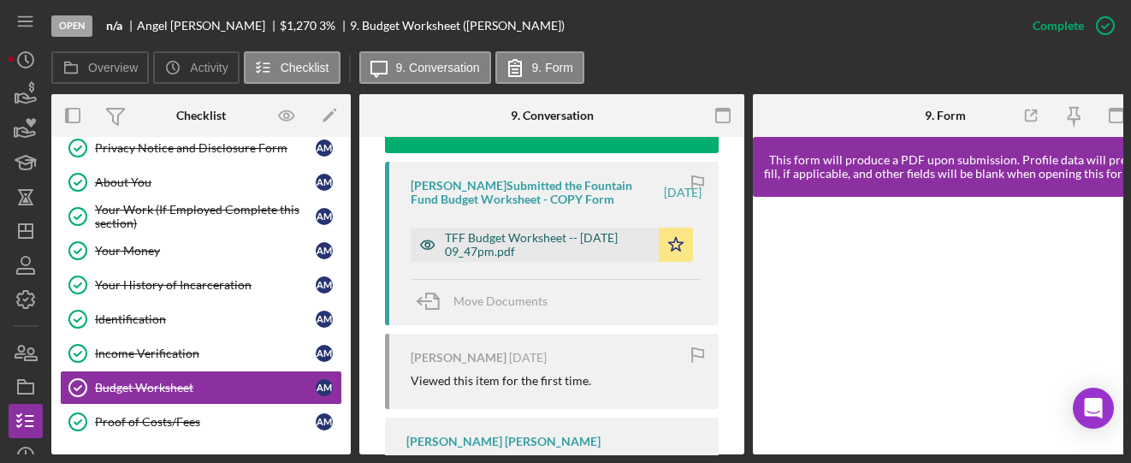
click at [565, 245] on div "TFF Budget Worksheet -- 2025-09-08 09_47pm.pdf" at bounding box center [547, 244] width 205 height 27
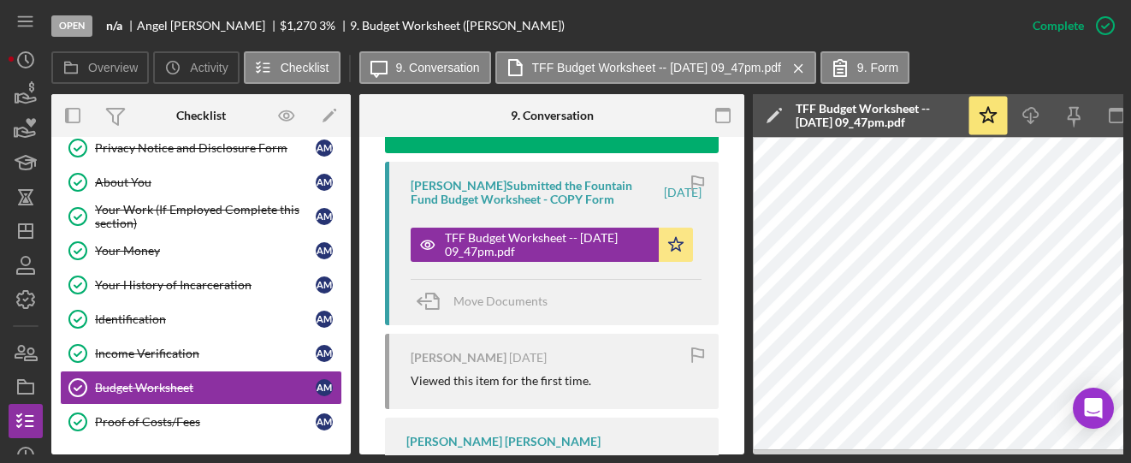
drag, startPoint x: 589, startPoint y: 456, endPoint x: 626, endPoint y: 455, distance: 36.8
click at [626, 455] on div "Open n/a Angel Mejia $1,270 $1,270 3 % 9. Budget Worksheet (Angel M.) Complete …" at bounding box center [565, 231] width 1131 height 463
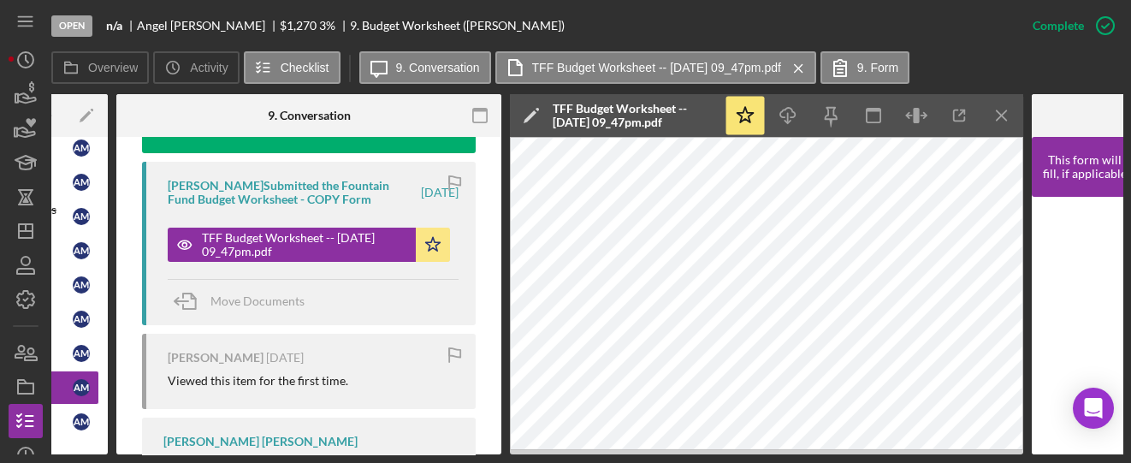
scroll to position [0, 244]
